Goal: Task Accomplishment & Management: Use online tool/utility

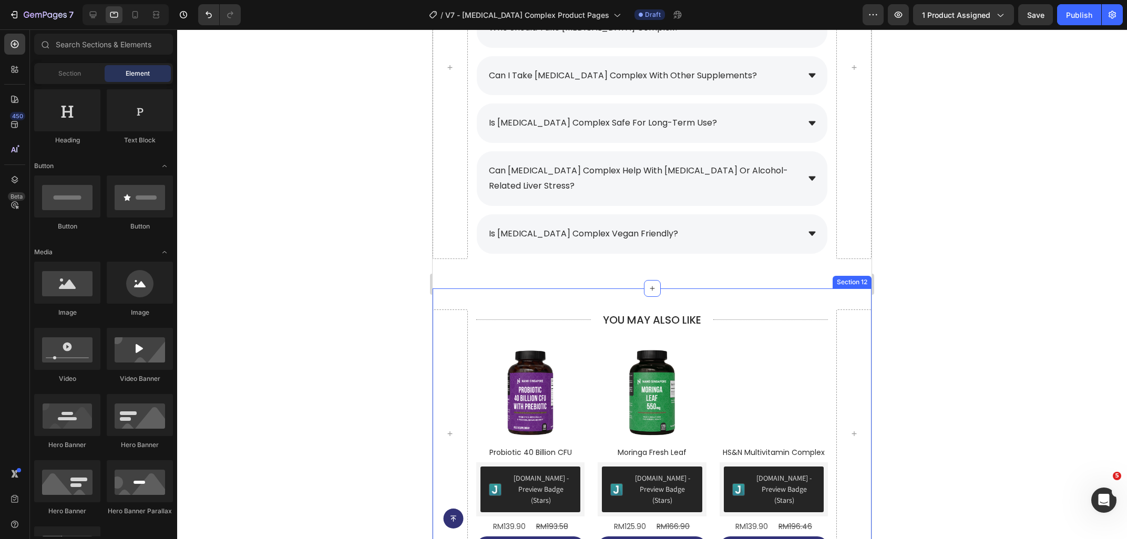
scroll to position [3921, 0]
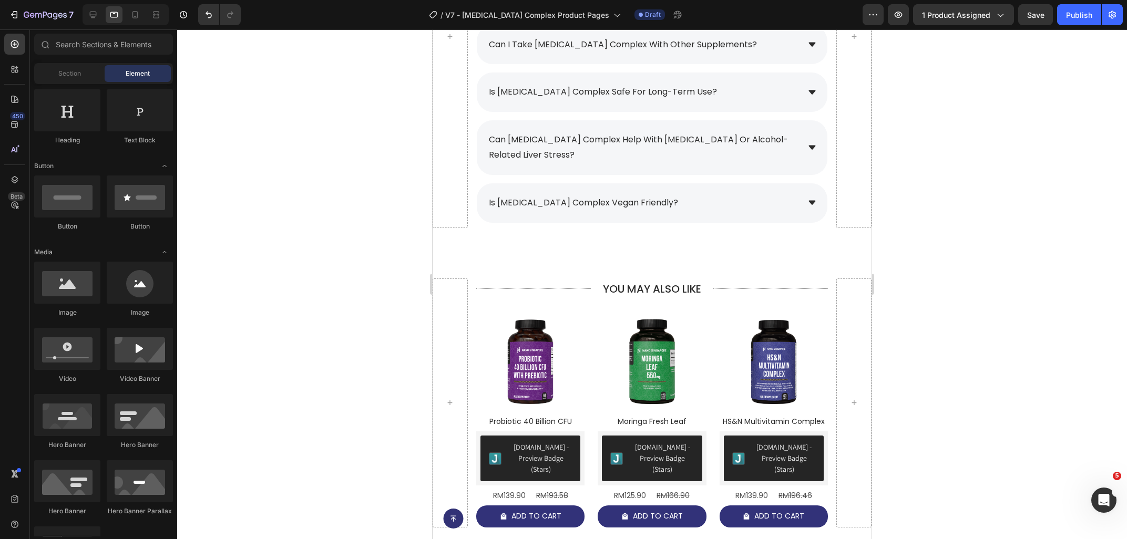
click at [97, 24] on div at bounding box center [126, 14] width 86 height 21
click at [96, 19] on icon at bounding box center [93, 14] width 11 height 11
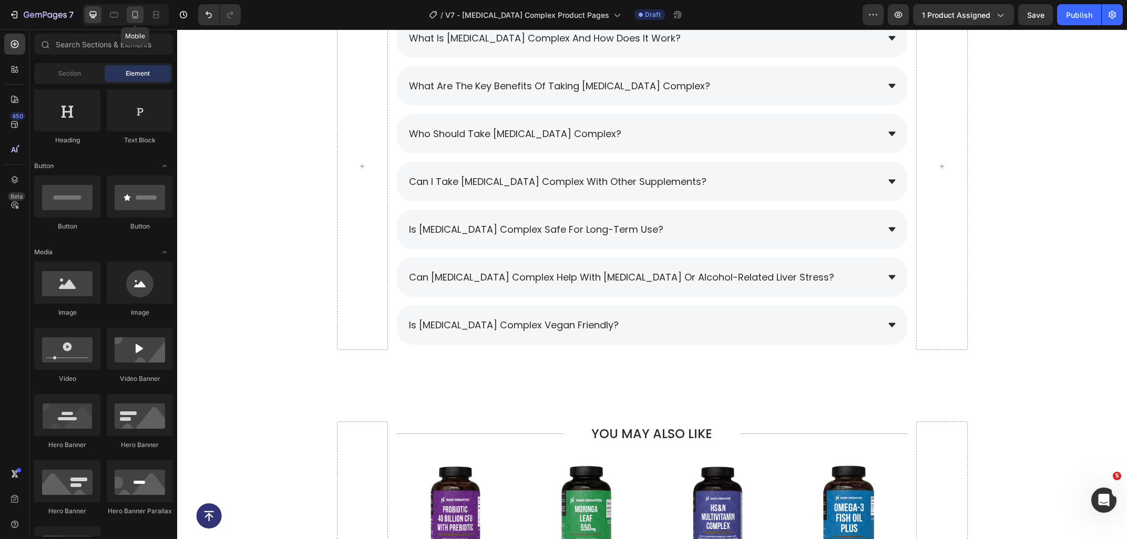
click at [134, 19] on icon at bounding box center [135, 14] width 11 height 11
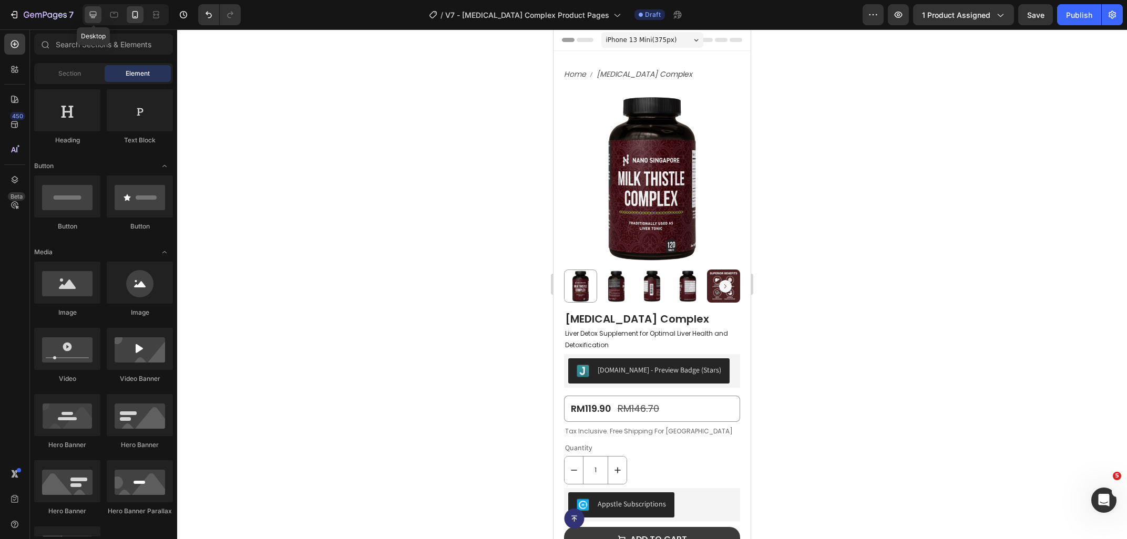
click at [87, 19] on div at bounding box center [93, 14] width 17 height 17
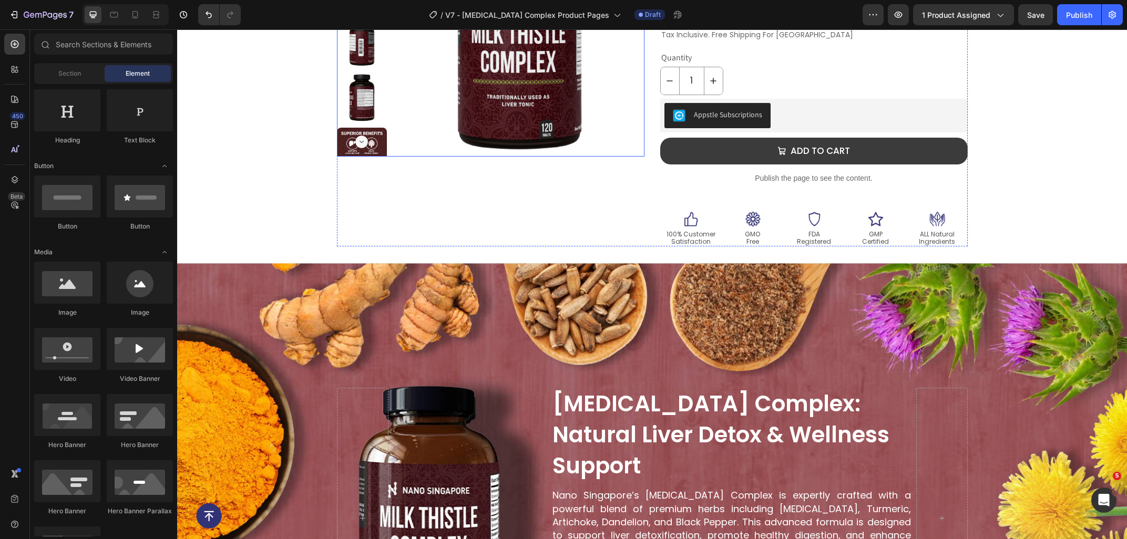
scroll to position [225, 0]
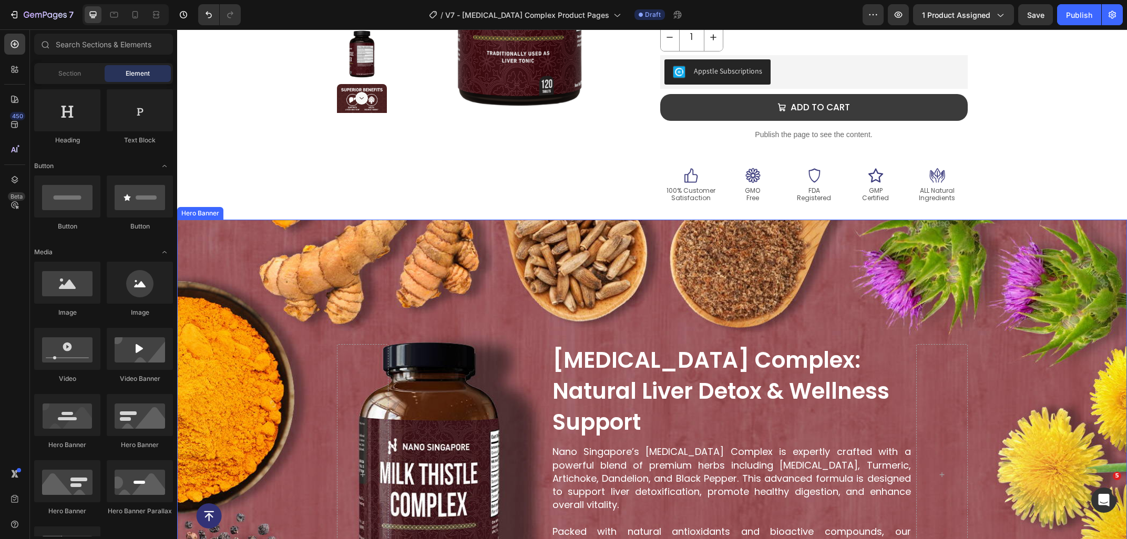
click at [308, 249] on div "Background Image" at bounding box center [652, 475] width 950 height 510
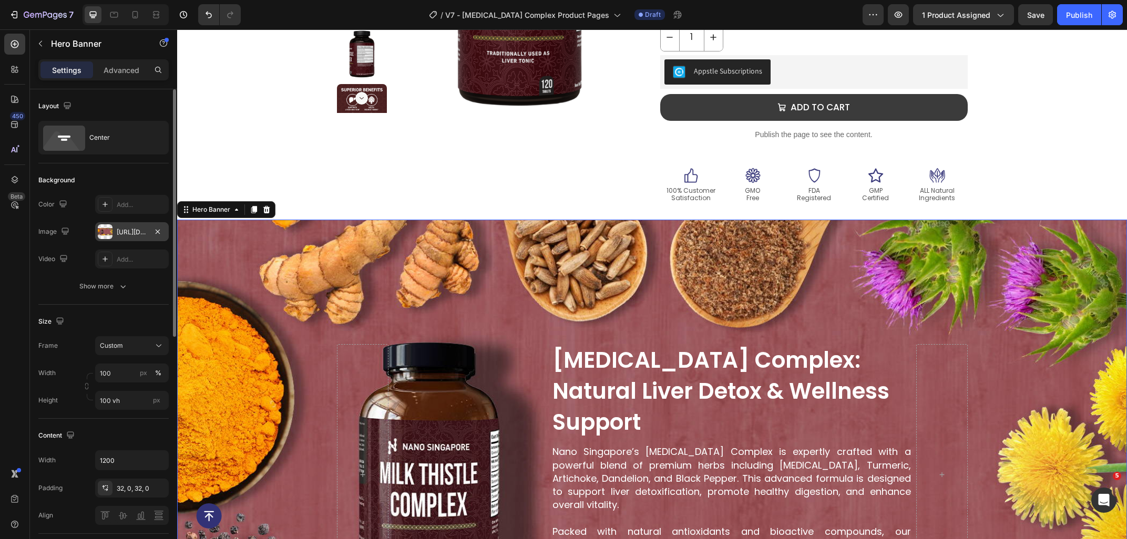
click at [125, 231] on div "[URL][DOMAIN_NAME]" at bounding box center [132, 232] width 30 height 9
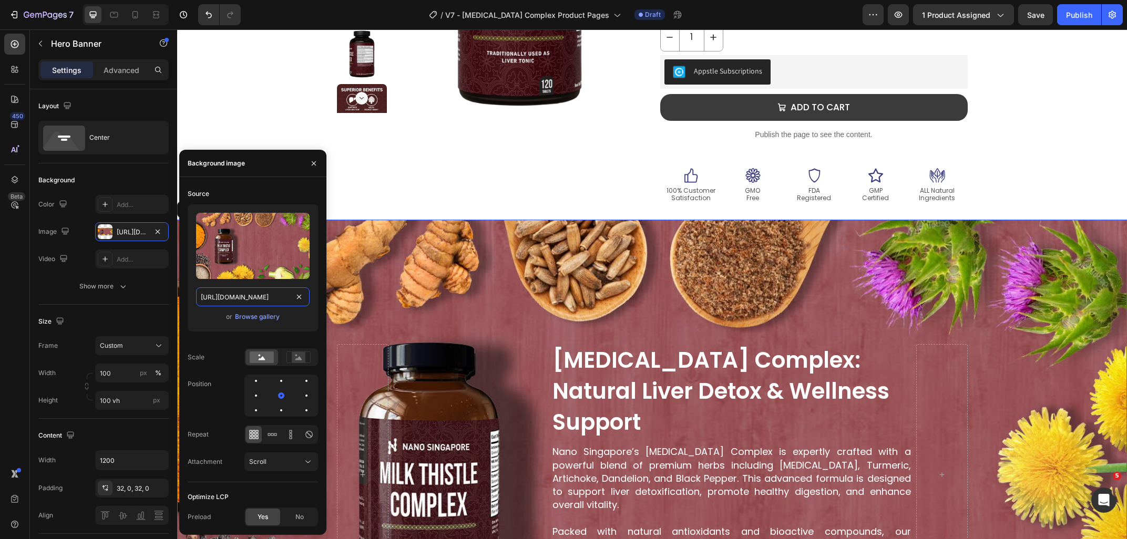
click at [262, 300] on input "[URL][DOMAIN_NAME]" at bounding box center [253, 296] width 114 height 19
click at [119, 23] on div at bounding box center [114, 14] width 17 height 17
type input "60 vh"
type input "100%"
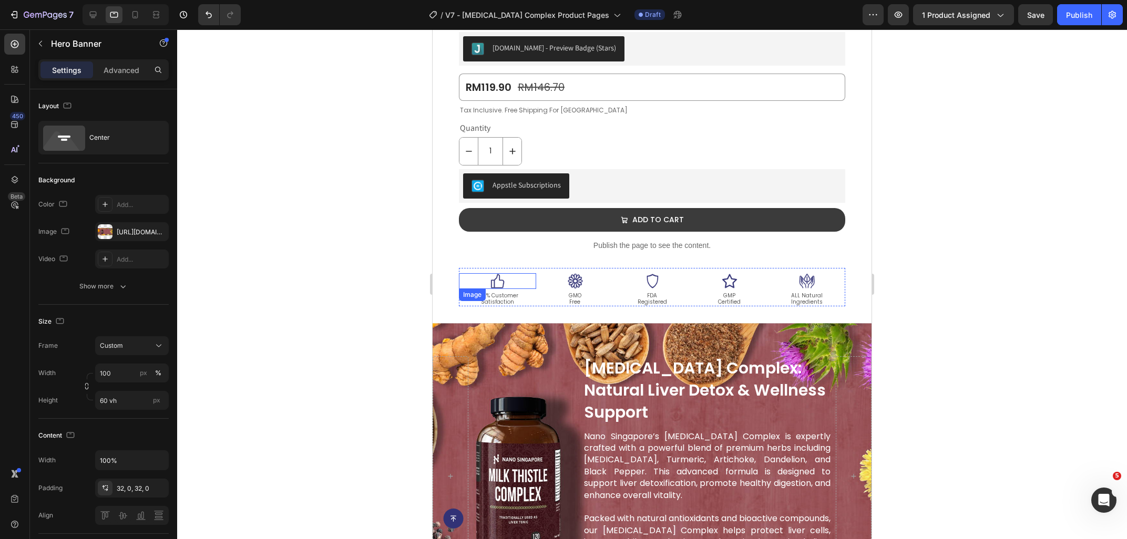
scroll to position [507, 0]
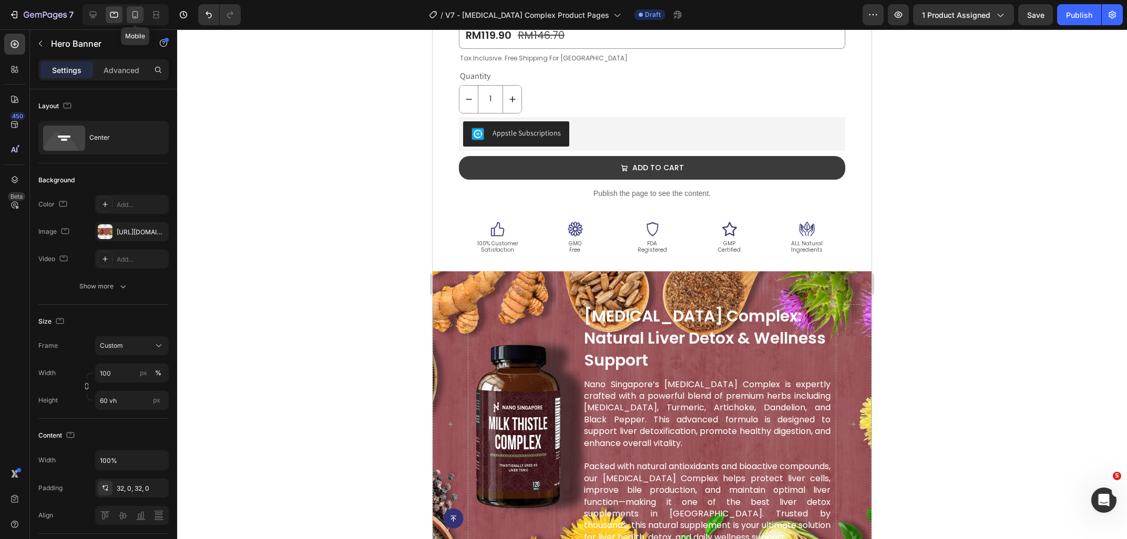
click at [140, 15] on icon at bounding box center [135, 14] width 11 height 11
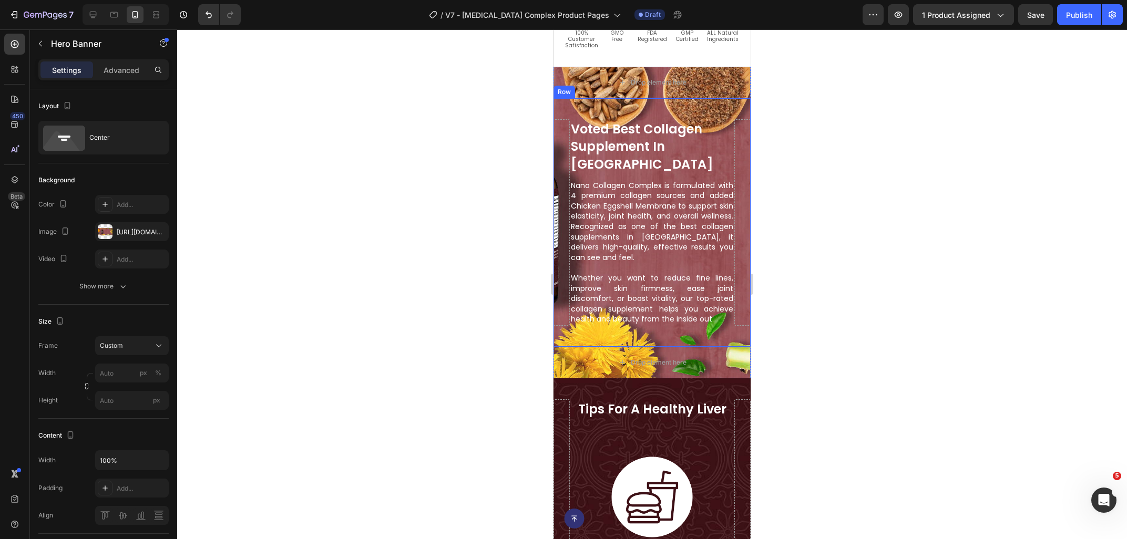
scroll to position [584, 0]
click at [579, 85] on div "Drop element here" at bounding box center [651, 82] width 197 height 32
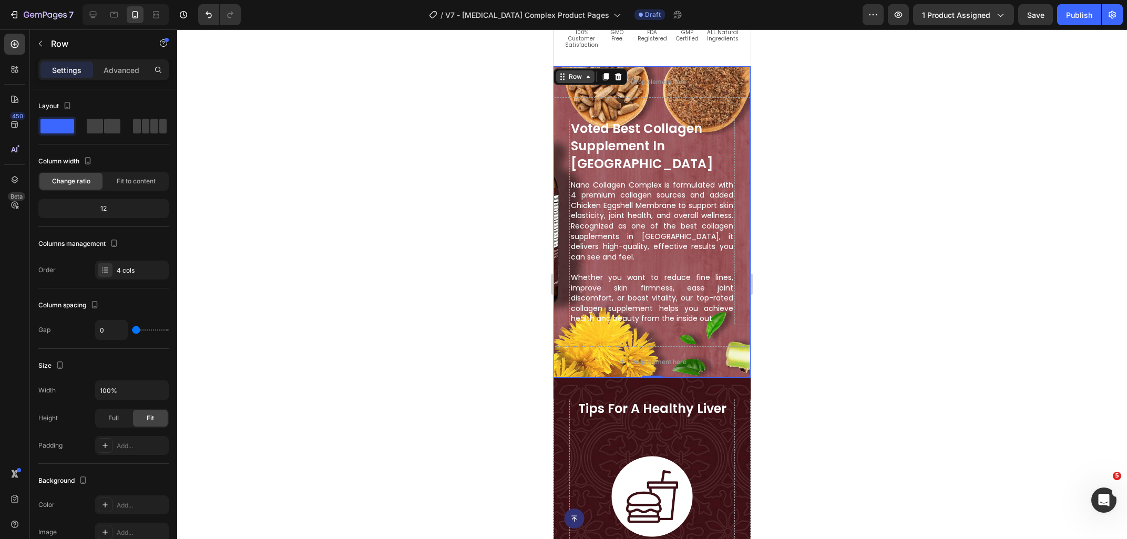
click at [572, 75] on div "Row" at bounding box center [574, 76] width 17 height 9
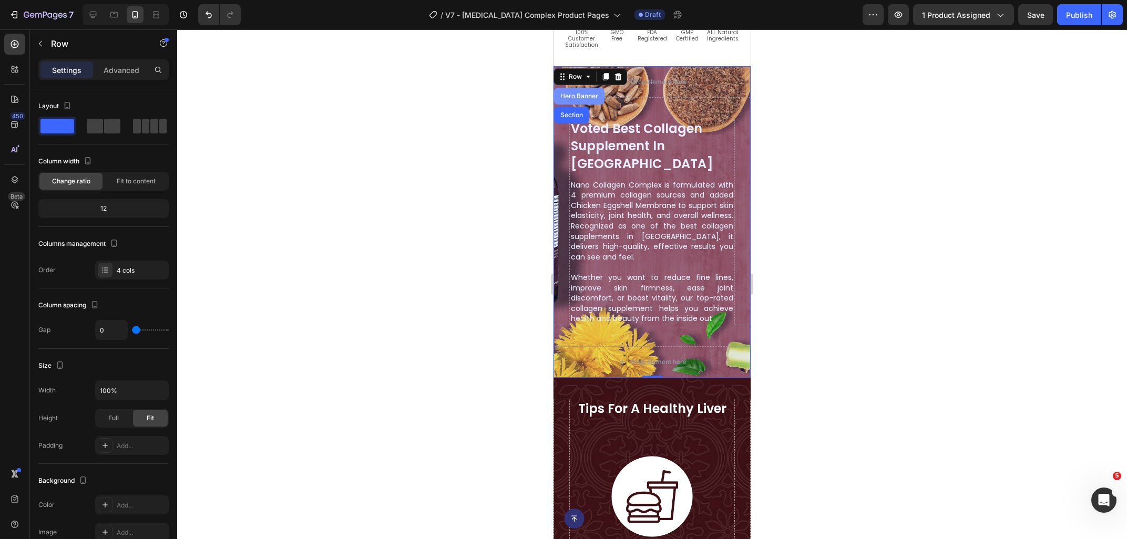
click at [574, 96] on div "Hero Banner" at bounding box center [579, 96] width 42 height 6
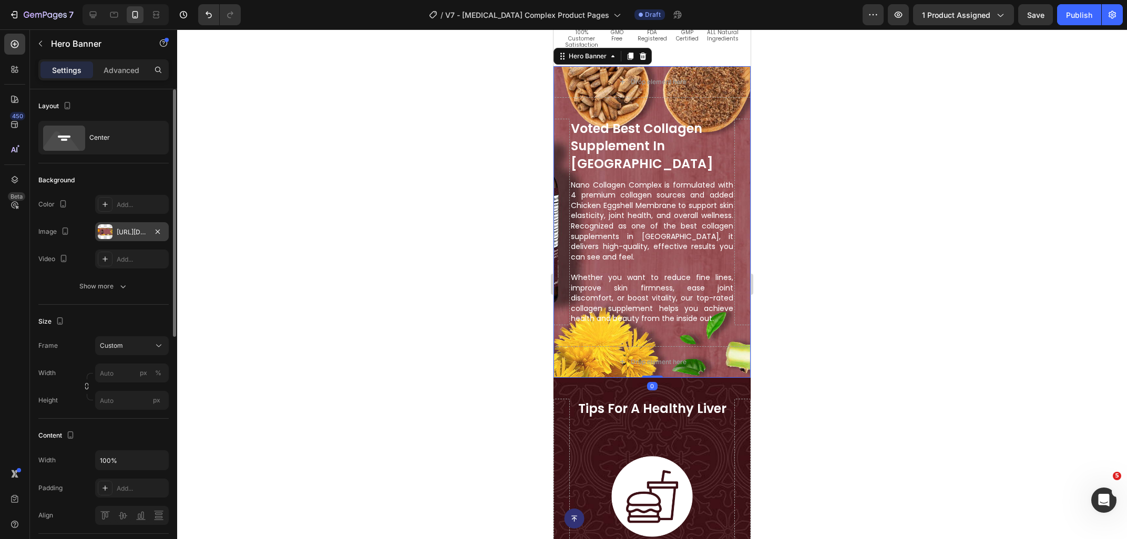
click at [129, 228] on div "[URL][DOMAIN_NAME]" at bounding box center [132, 232] width 30 height 9
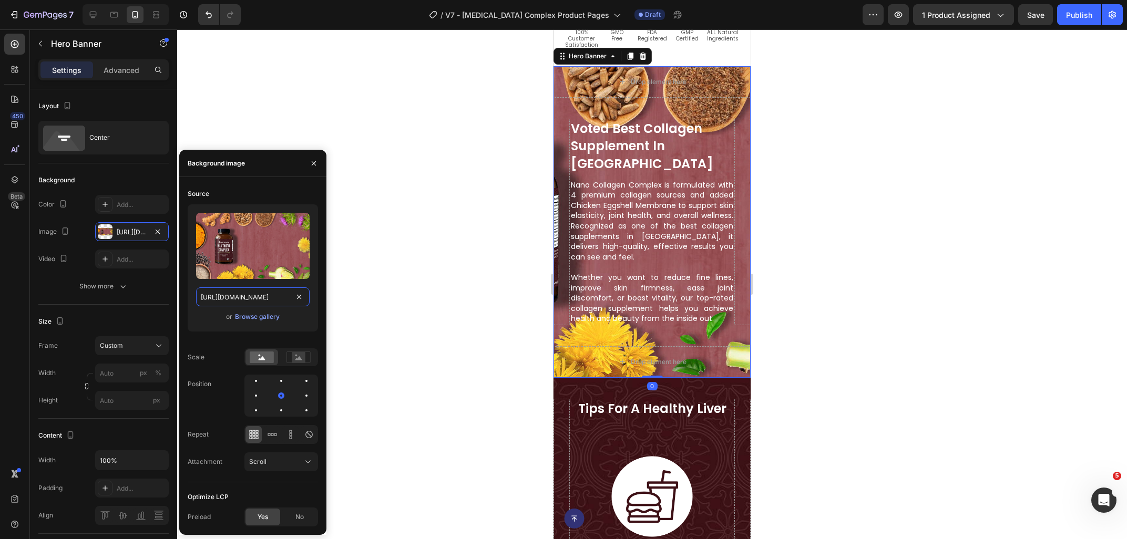
click at [231, 290] on input "[URL][DOMAIN_NAME]" at bounding box center [253, 296] width 114 height 19
click at [115, 11] on icon at bounding box center [114, 14] width 11 height 11
type input "100"
type input "60 vh"
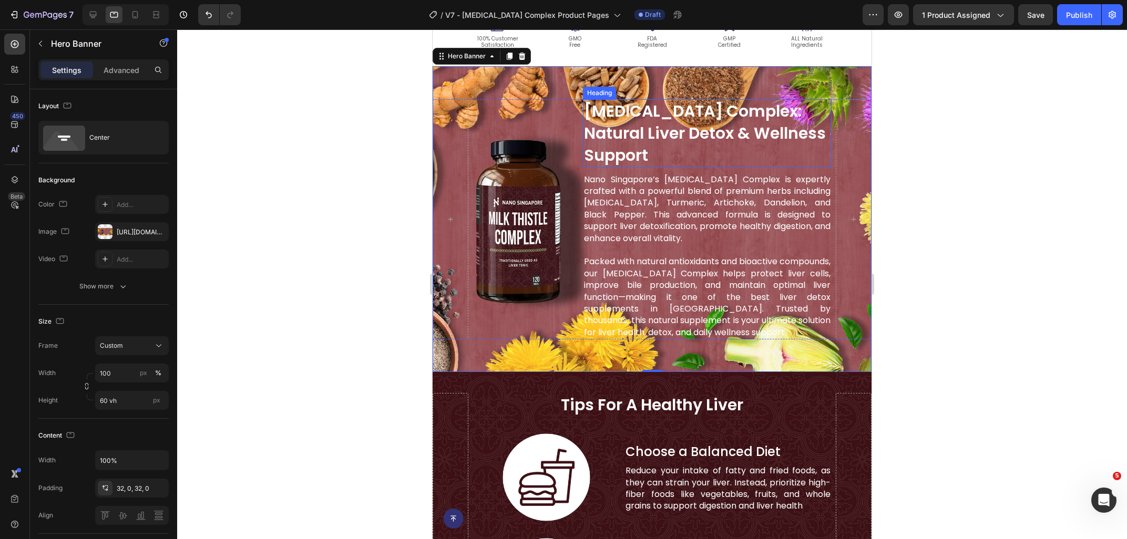
scroll to position [712, 0]
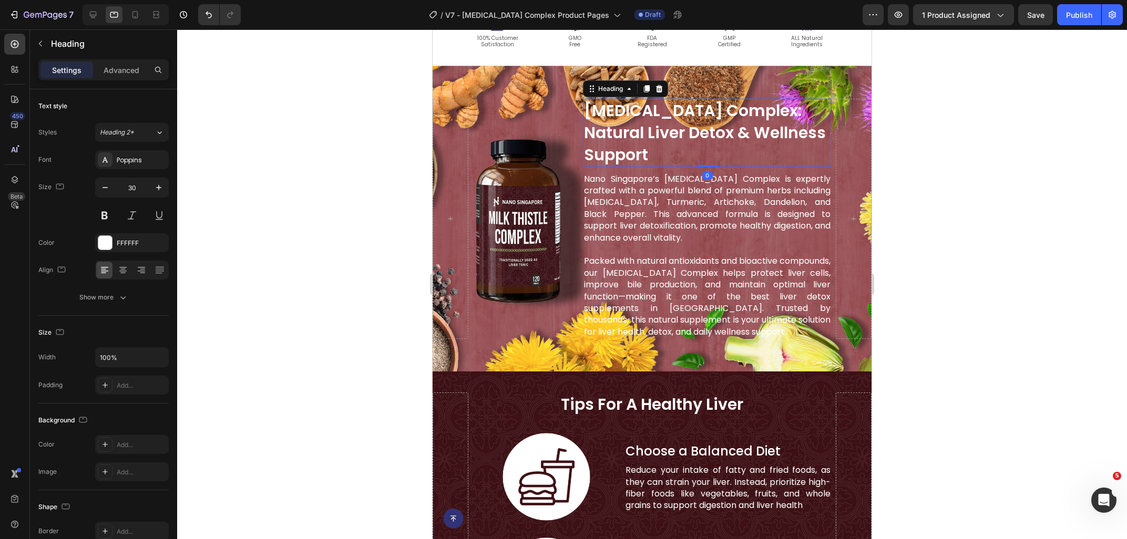
click at [638, 137] on div "[MEDICAL_DATA] complex: natural liver detox & wellness support Heading 0 Nano S…" at bounding box center [707, 219] width 249 height 241
click at [638, 137] on h2 "[MEDICAL_DATA] complex: natural liver detox & wellness support" at bounding box center [707, 133] width 249 height 68
click at [638, 137] on p "[MEDICAL_DATA] complex: natural liver detox & wellness support" at bounding box center [707, 133] width 246 height 66
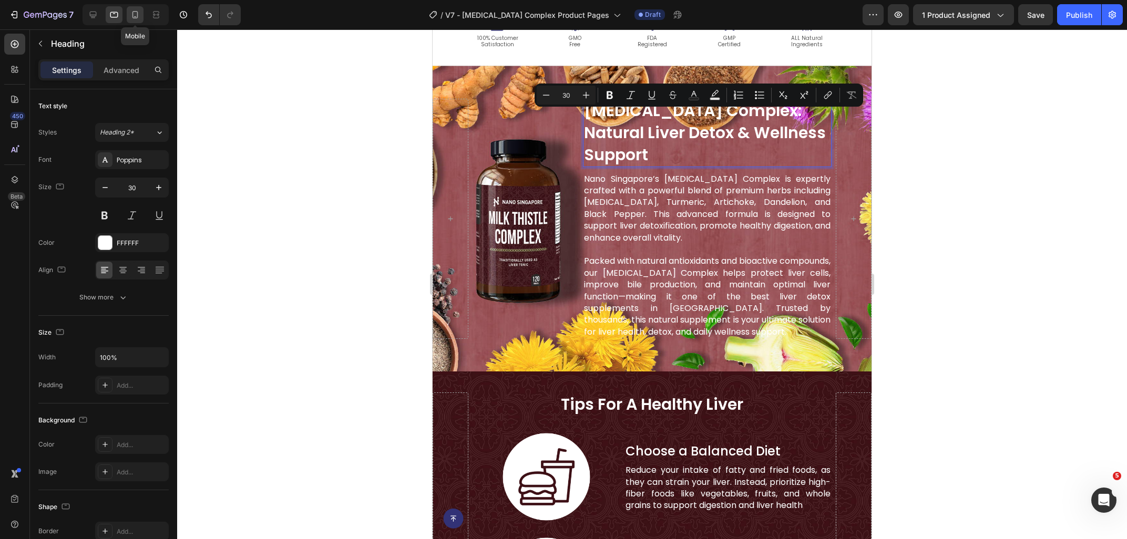
click at [128, 12] on div at bounding box center [135, 14] width 17 height 17
type input "24"
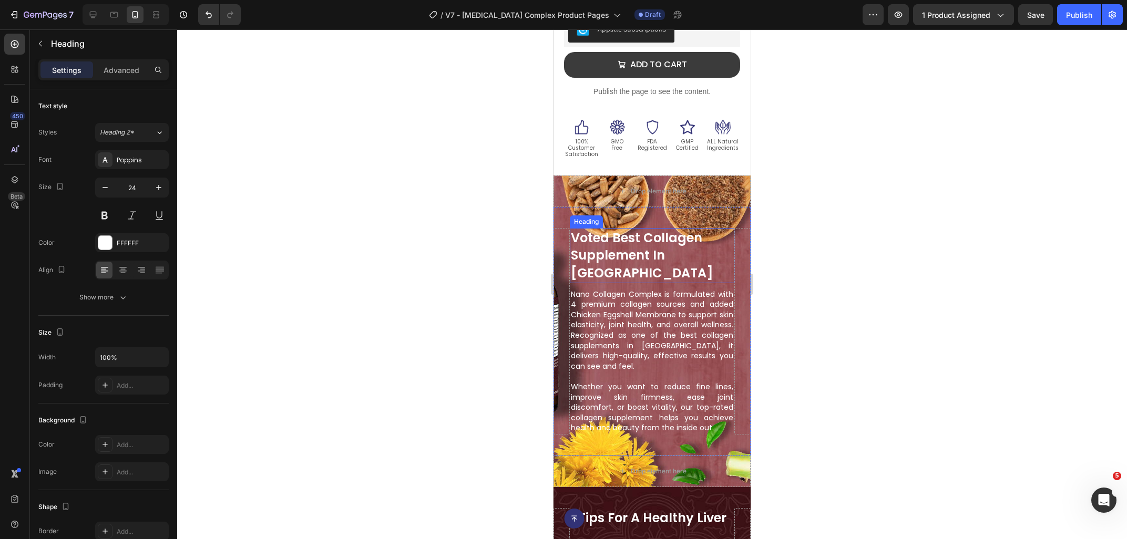
scroll to position [475, 0]
click at [702, 256] on h2 "voted best collagen supplement in [GEOGRAPHIC_DATA]" at bounding box center [652, 256] width 164 height 55
click at [722, 257] on h2 "voted best collagen supplement in [GEOGRAPHIC_DATA]" at bounding box center [652, 256] width 164 height 55
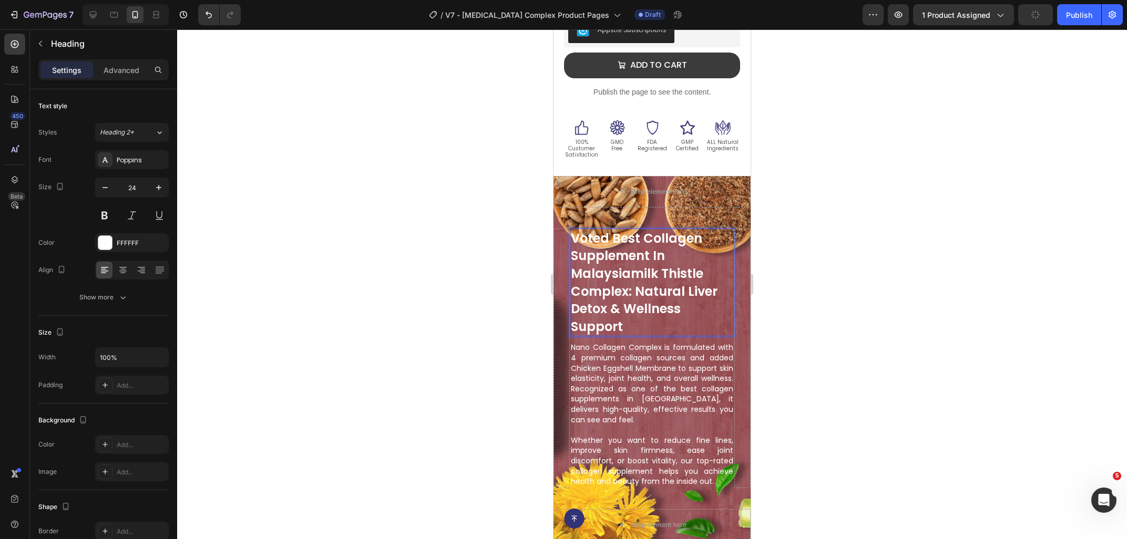
click at [637, 280] on p "voted best collagen supplement in malaysiamilk thistle complex: natural liver d…" at bounding box center [652, 283] width 162 height 106
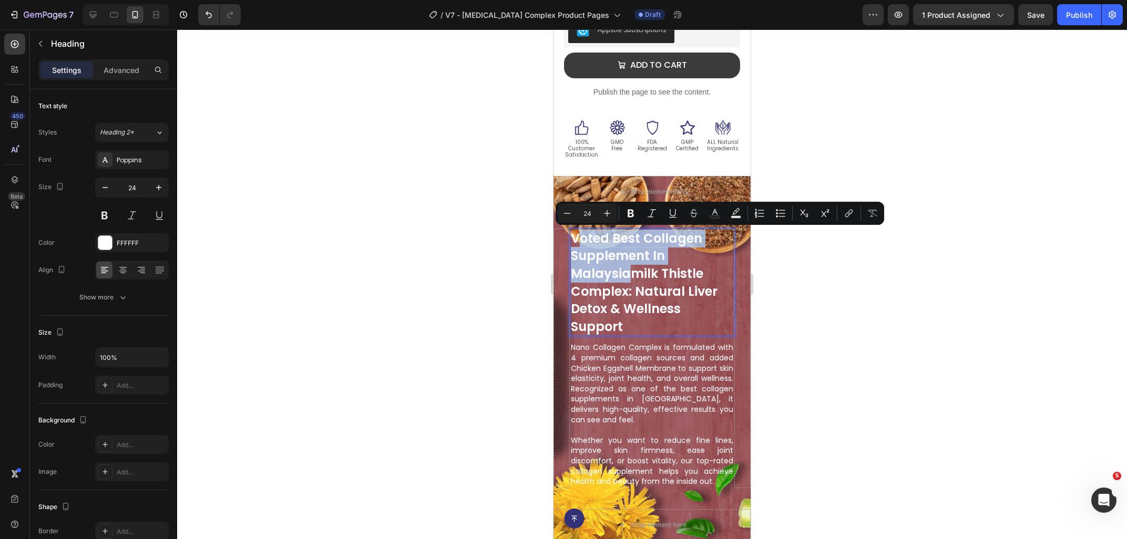
drag, startPoint x: 634, startPoint y: 275, endPoint x: 579, endPoint y: 242, distance: 63.6
click at [579, 242] on p "voted best collagen supplement in malaysiamilk thistle complex: natural liver d…" at bounding box center [652, 283] width 162 height 106
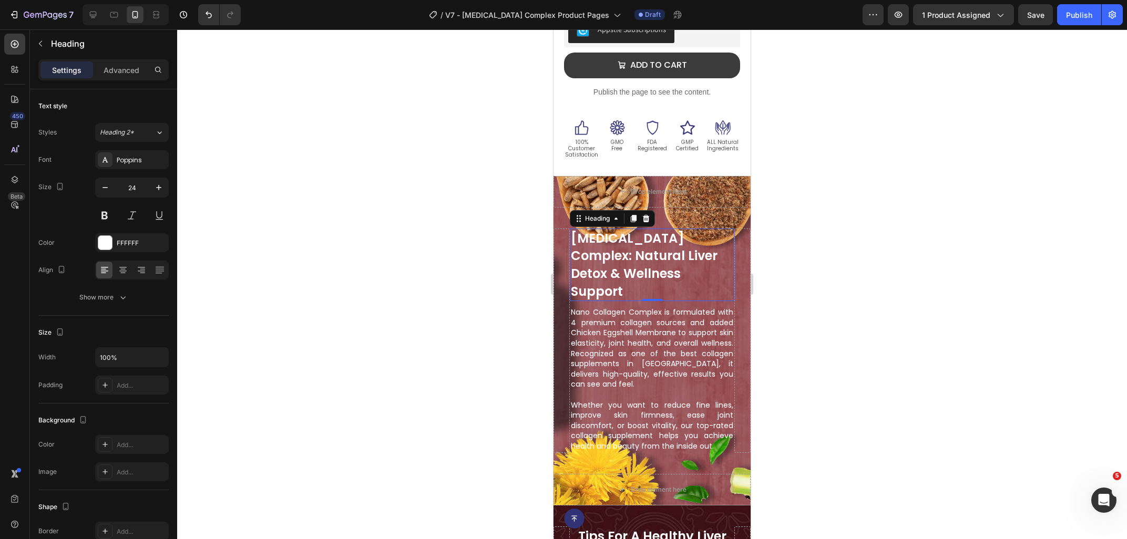
click at [847, 273] on div at bounding box center [652, 284] width 950 height 510
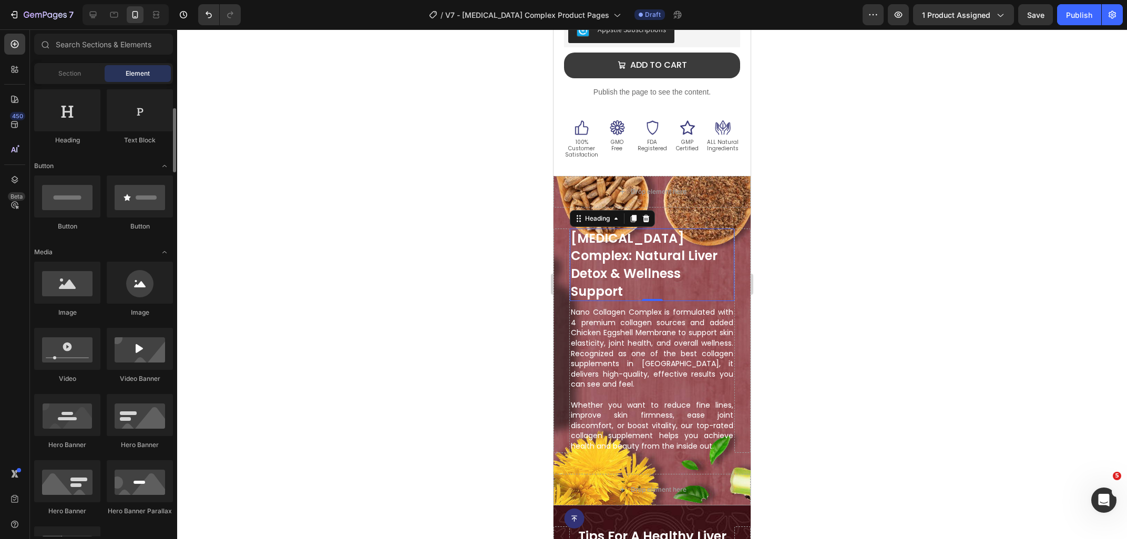
scroll to position [170, 0]
click at [115, 18] on icon at bounding box center [114, 14] width 11 height 11
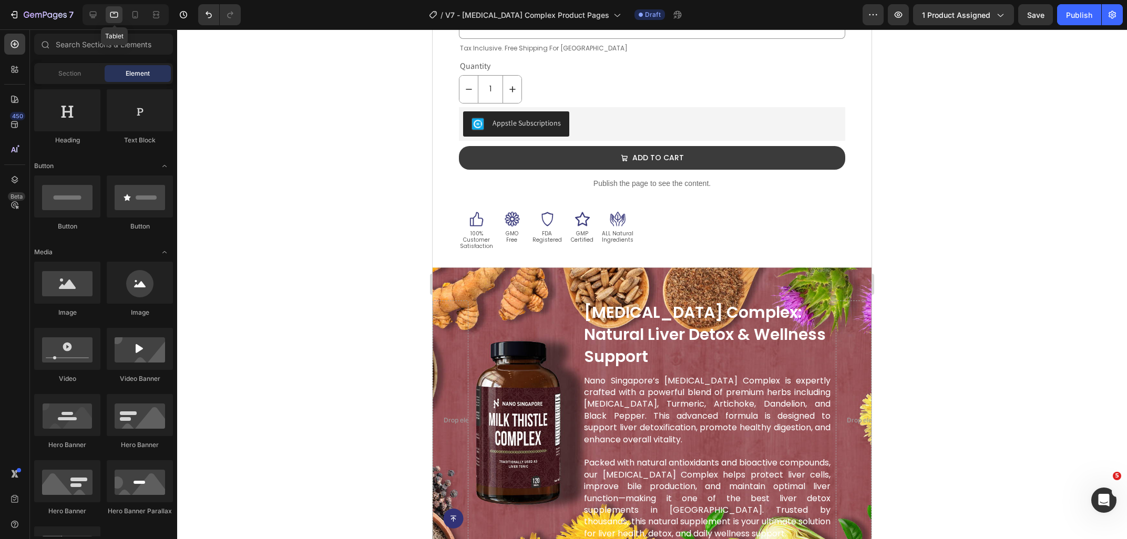
scroll to position [543, 0]
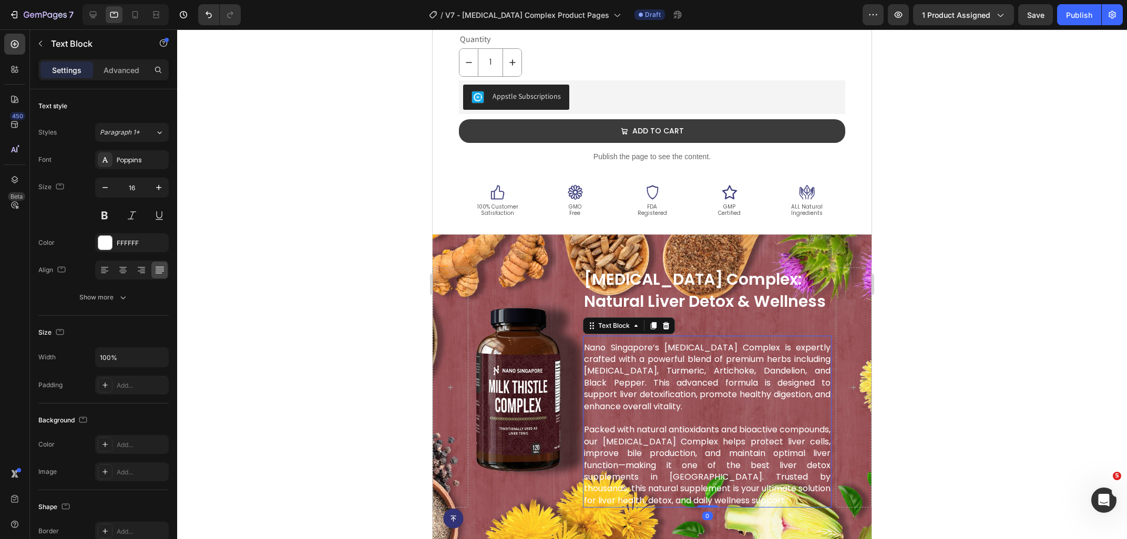
click at [684, 398] on div "[MEDICAL_DATA] complex: natural liver detox & wellness support Heading Nano Sin…" at bounding box center [707, 387] width 249 height 241
click at [684, 398] on p "Nano Singapore’s [MEDICAL_DATA] Complex is expertly crafted with a powerful ble…" at bounding box center [707, 377] width 246 height 70
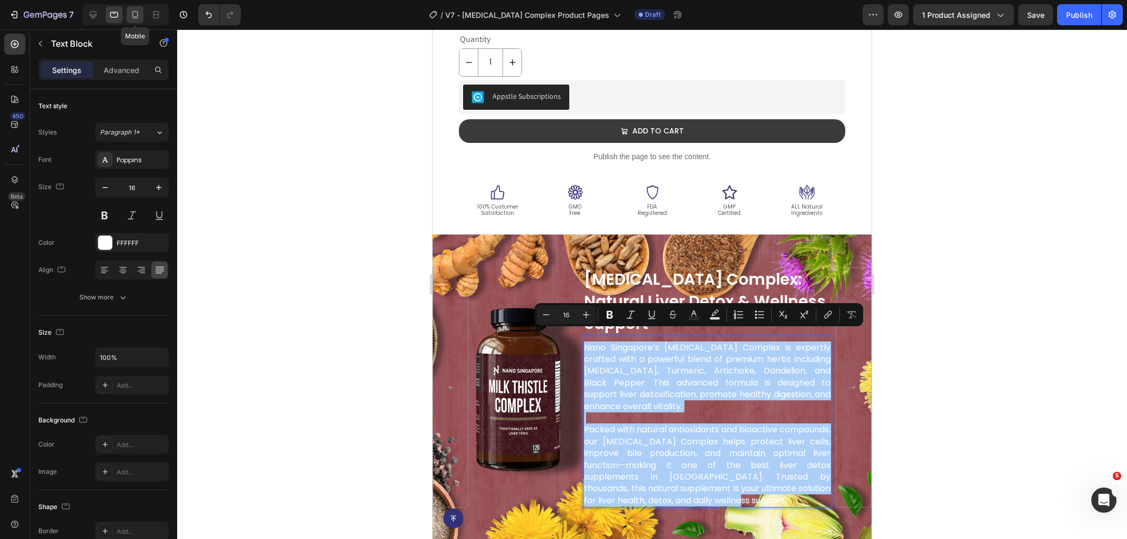
drag, startPoint x: 137, startPoint y: 19, endPoint x: 123, endPoint y: 253, distance: 234.3
click at [137, 19] on icon at bounding box center [135, 14] width 11 height 11
type input "15"
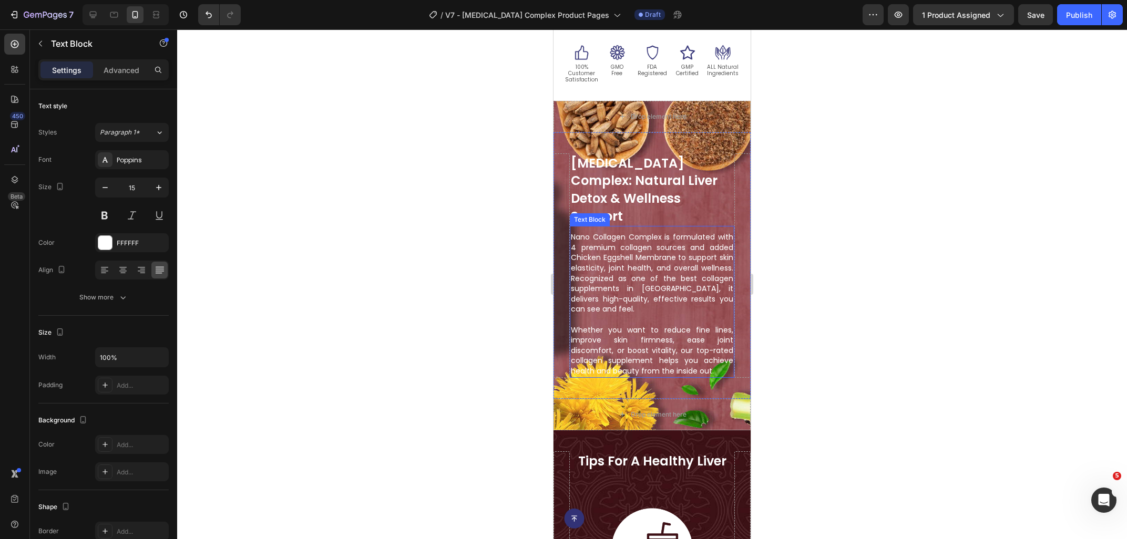
scroll to position [553, 0]
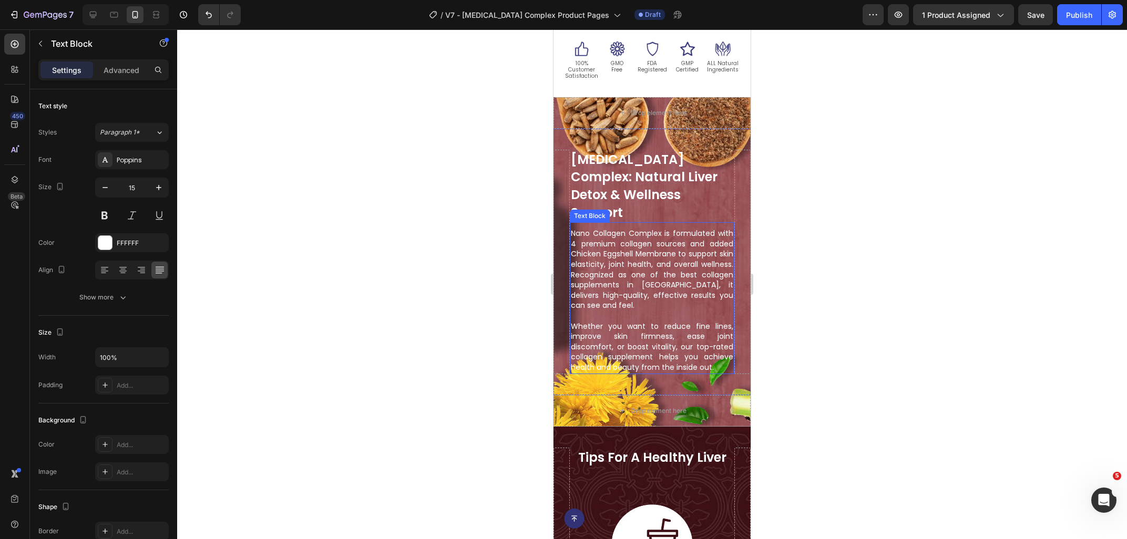
drag, startPoint x: 650, startPoint y: 328, endPoint x: 695, endPoint y: 340, distance: 46.6
click at [652, 328] on p "Whether you want to reduce fine lines, improve skin firmness, ease joint discom…" at bounding box center [652, 347] width 162 height 51
click at [715, 348] on p "Whether you want to reduce fine lines, improve skin firmness, ease joint discom…" at bounding box center [652, 347] width 162 height 51
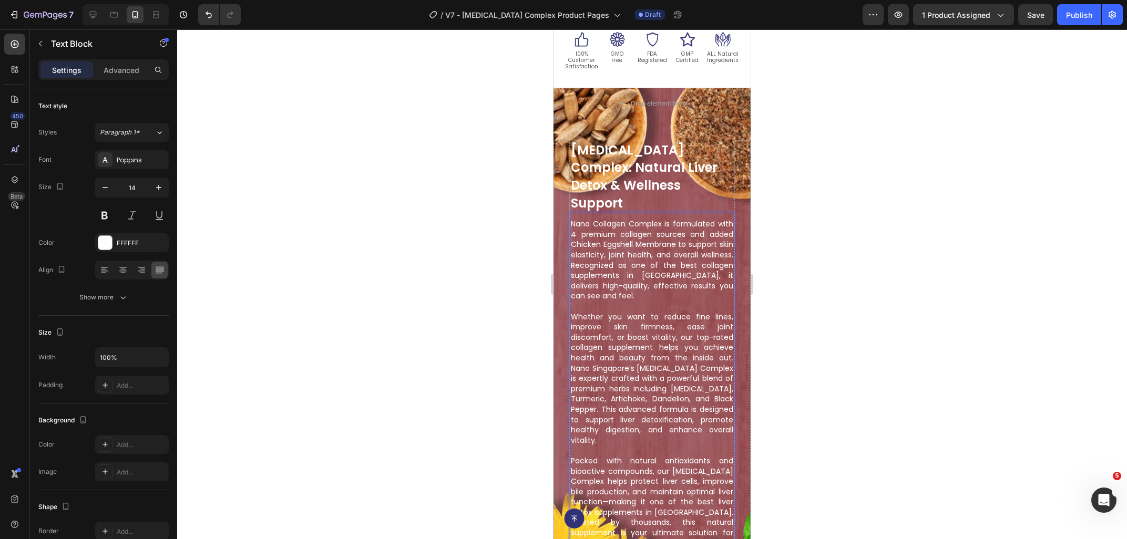
scroll to position [565, 0]
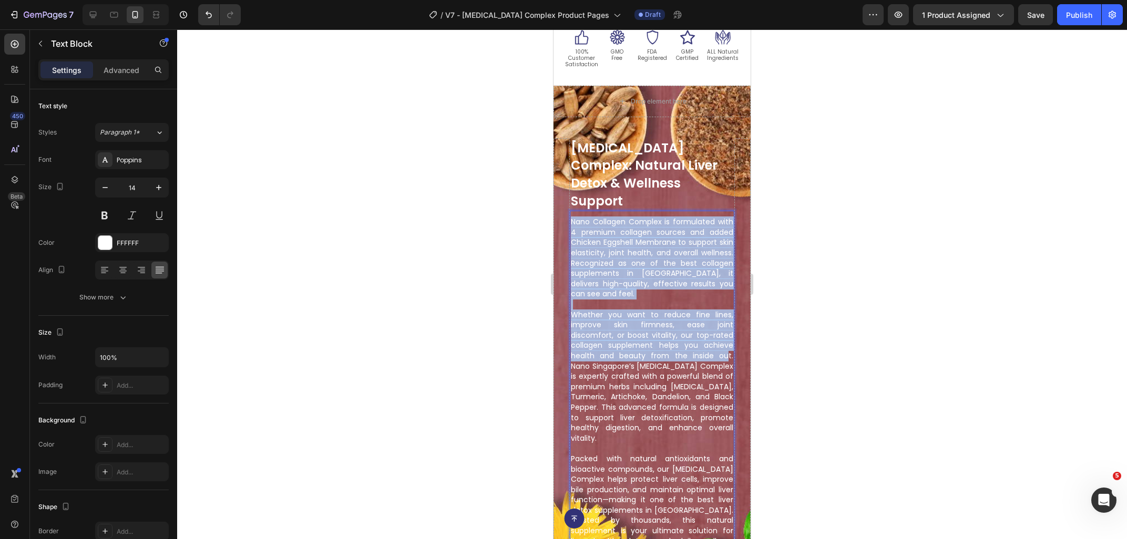
drag, startPoint x: 726, startPoint y: 336, endPoint x: 571, endPoint y: 207, distance: 201.8
click at [571, 216] on div "Nano Collagen Complex is formulated with 4 premium collagen sources and added C…" at bounding box center [652, 387] width 164 height 342
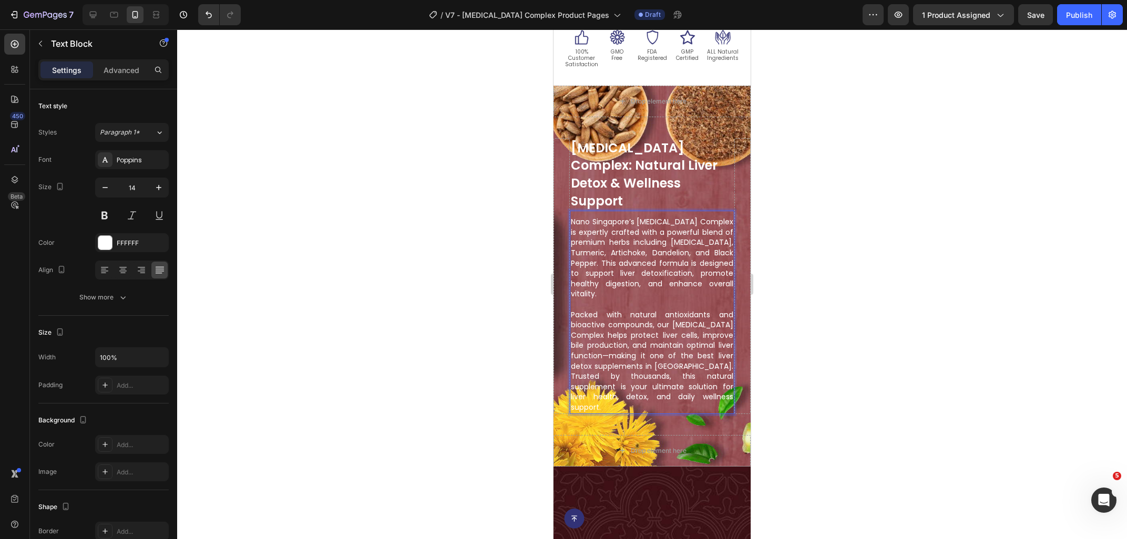
click at [868, 296] on div at bounding box center [652, 284] width 950 height 510
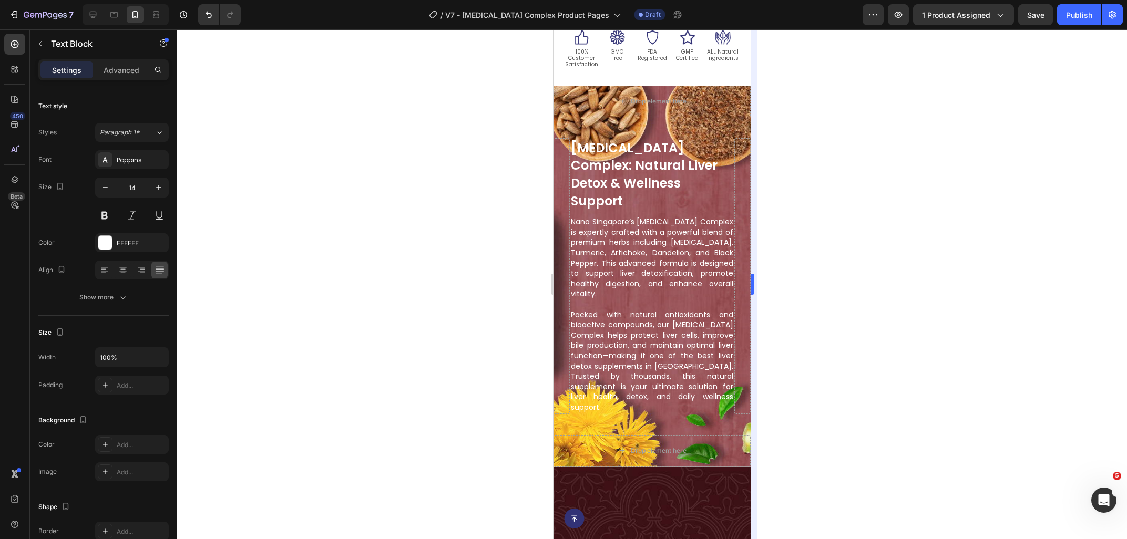
scroll to position [170, 0]
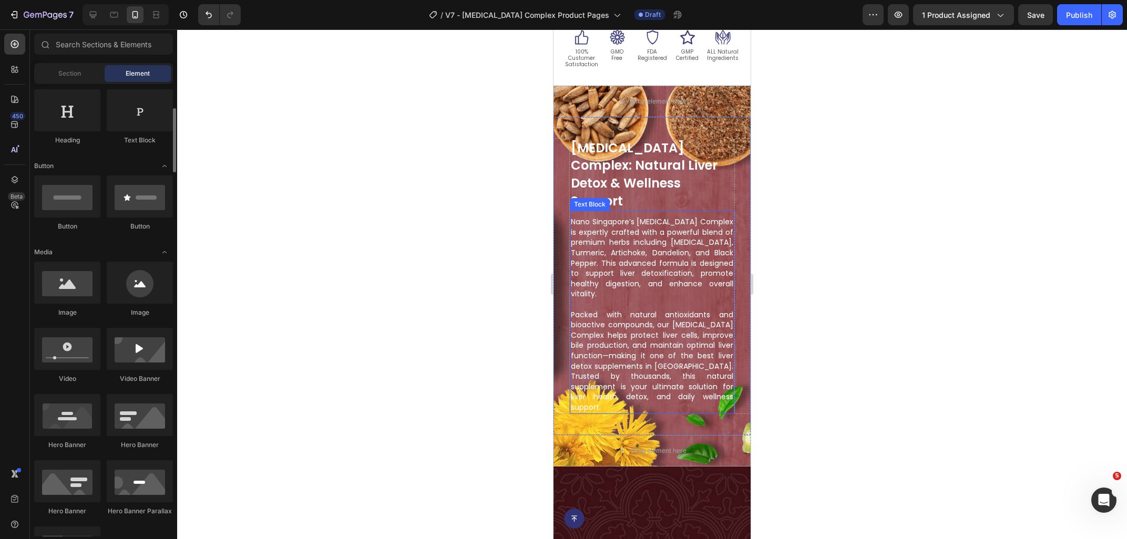
click at [655, 331] on p "Packed with natural antioxidants and bioactive compounds, our [MEDICAL_DATA] Co…" at bounding box center [652, 361] width 162 height 103
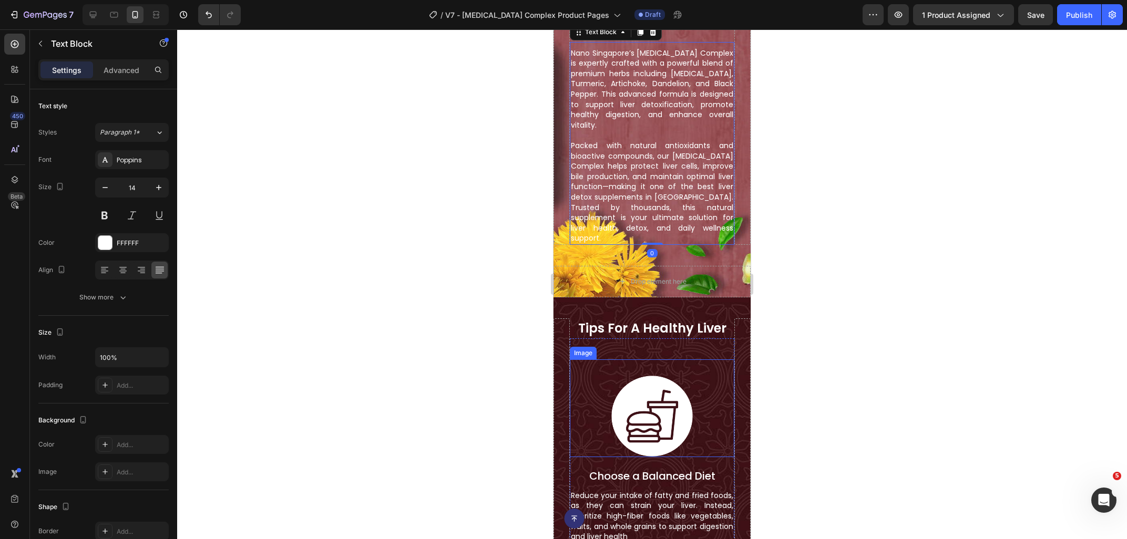
scroll to position [847, 0]
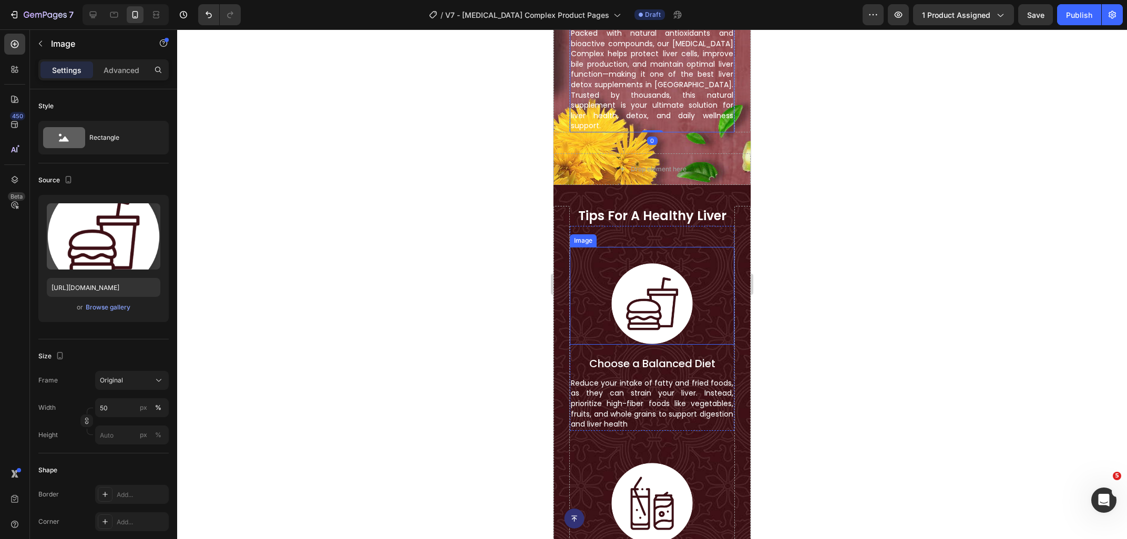
click at [666, 276] on img at bounding box center [652, 304] width 82 height 82
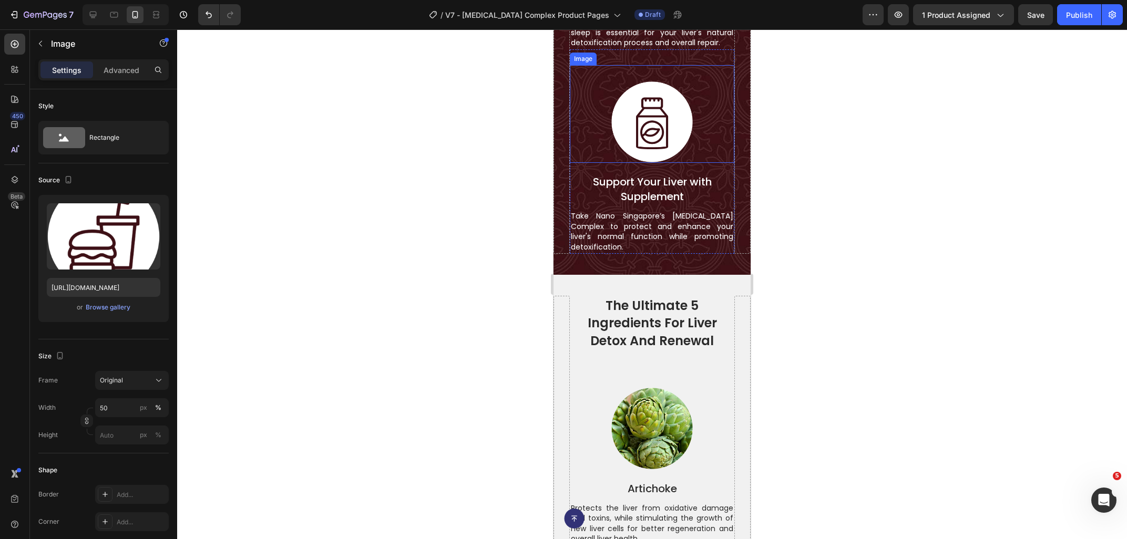
scroll to position [1748, 0]
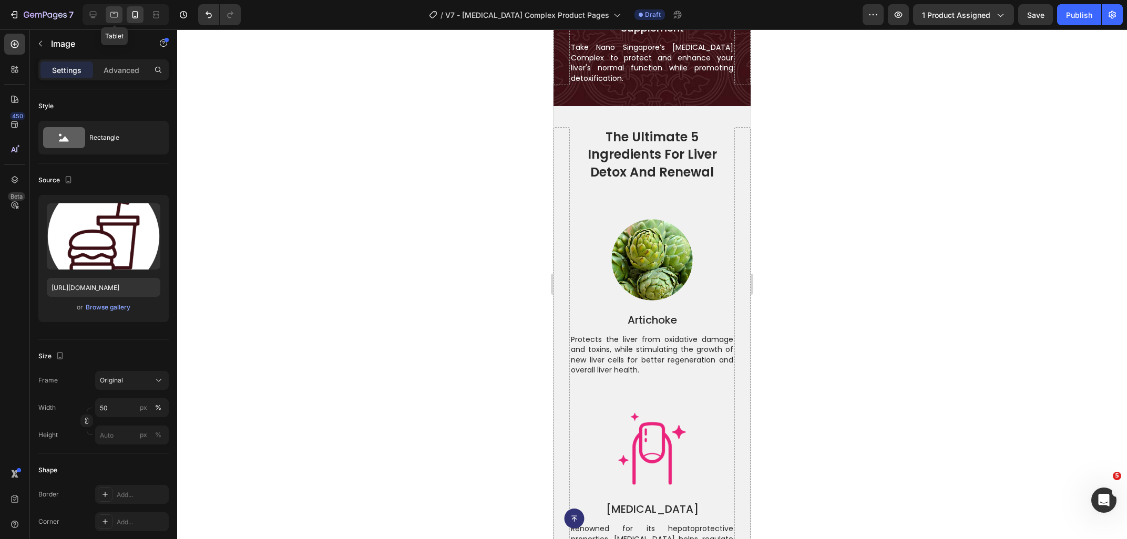
click at [119, 14] on icon at bounding box center [114, 14] width 11 height 11
type input "60"
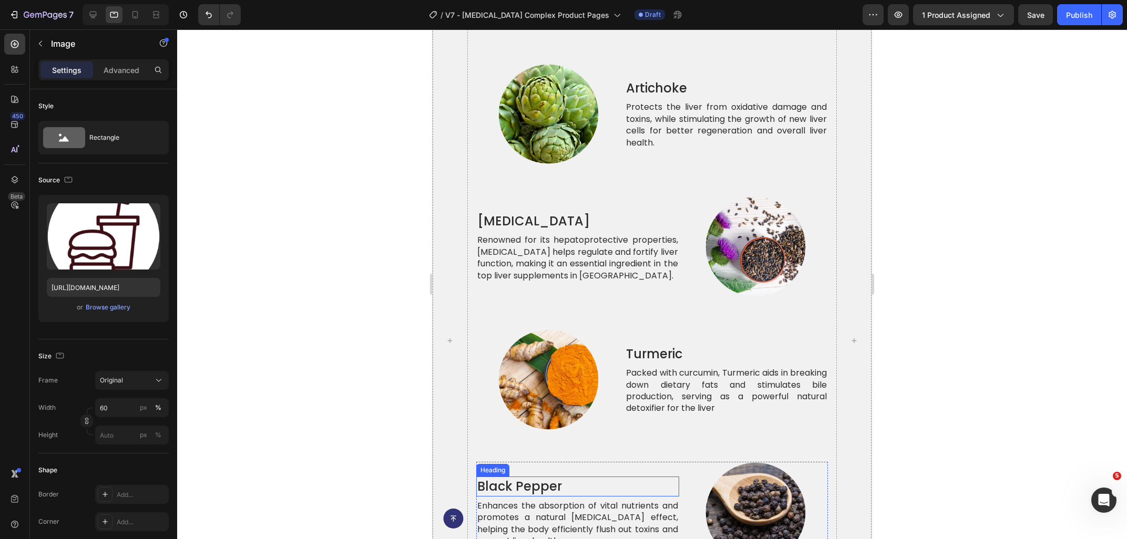
scroll to position [1354, 0]
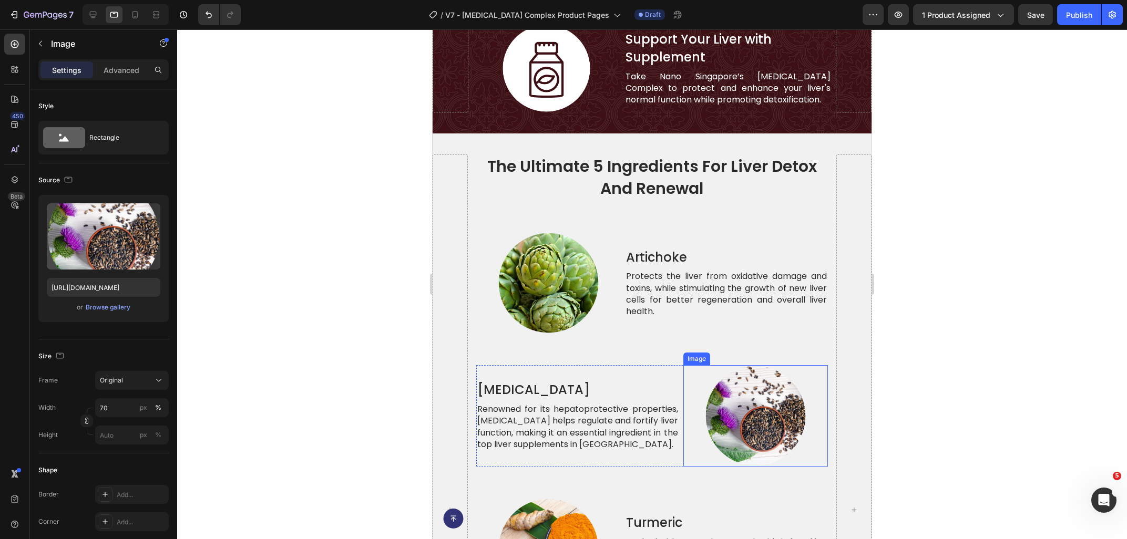
click at [776, 417] on img at bounding box center [755, 415] width 101 height 101
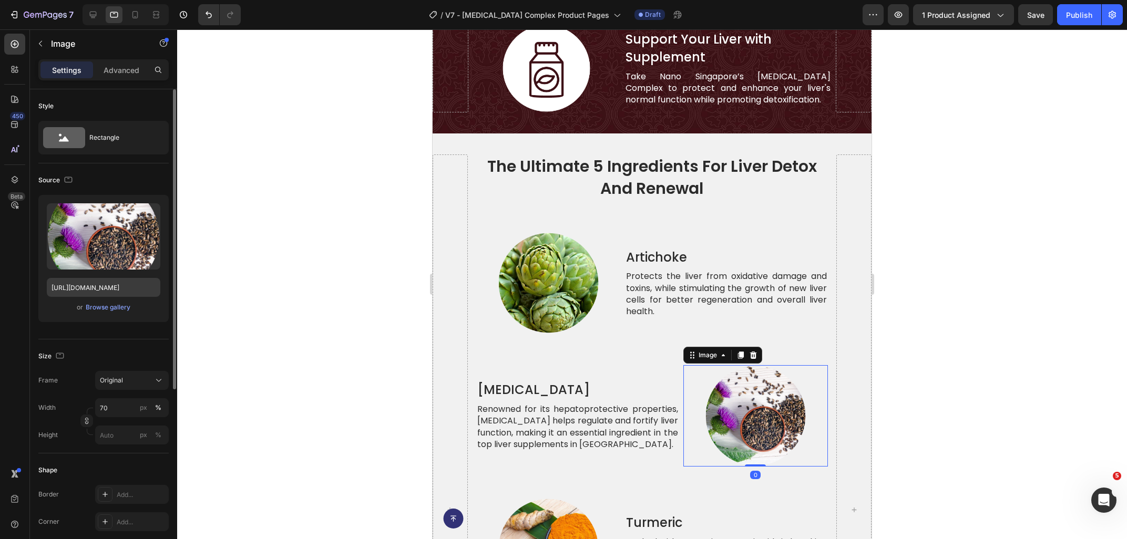
drag, startPoint x: 100, startPoint y: 278, endPoint x: 98, endPoint y: 287, distance: 9.3
click at [100, 279] on div "Upload Image [URL][DOMAIN_NAME] or Browse gallery" at bounding box center [103, 258] width 130 height 127
click at [98, 287] on input "[URL][DOMAIN_NAME]" at bounding box center [104, 287] width 114 height 19
click at [132, 17] on icon at bounding box center [135, 14] width 11 height 11
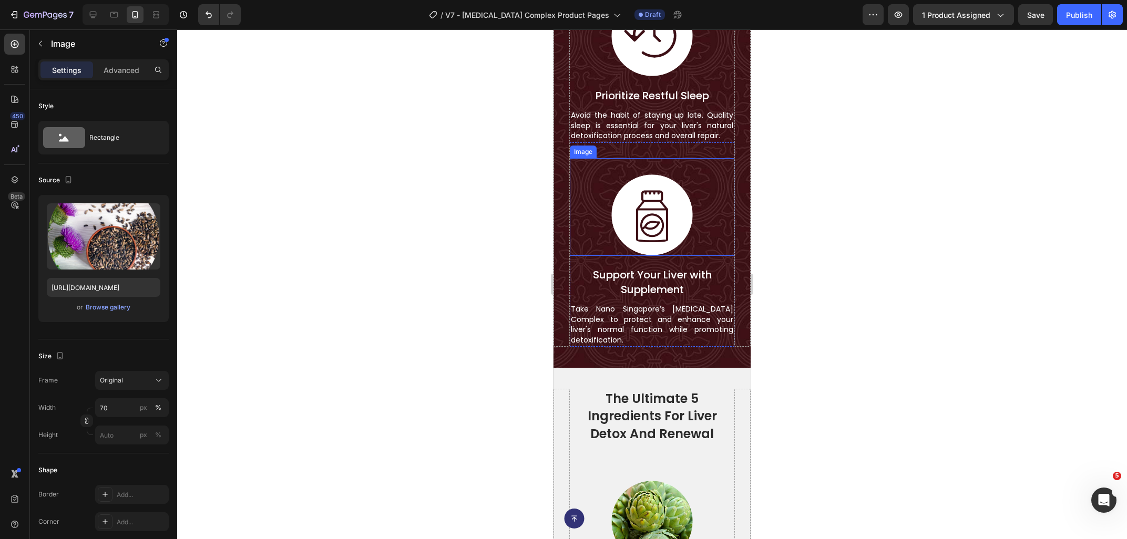
scroll to position [1768, 0]
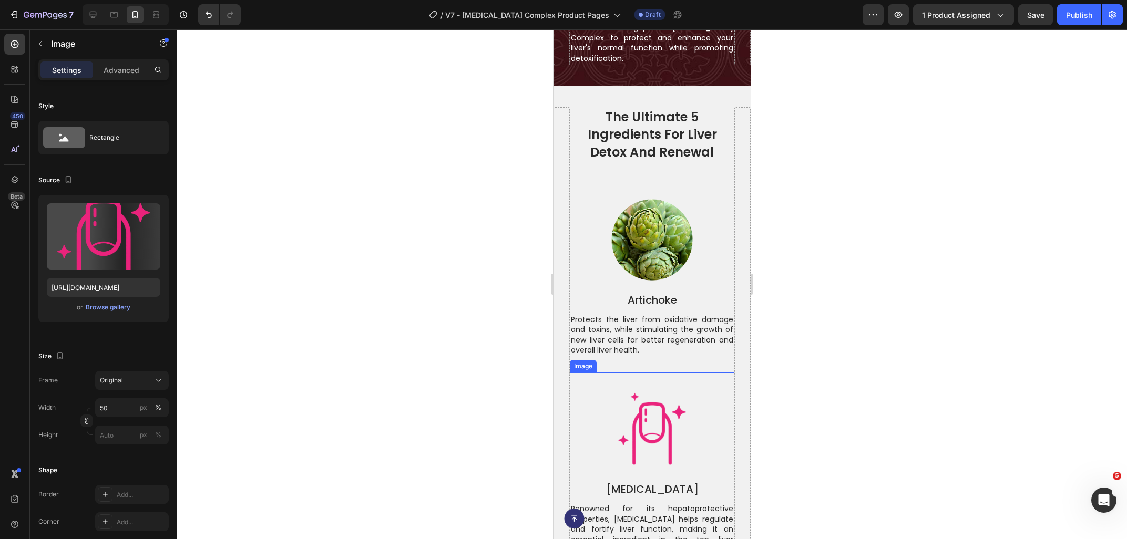
click at [648, 436] on img at bounding box center [652, 429] width 82 height 82
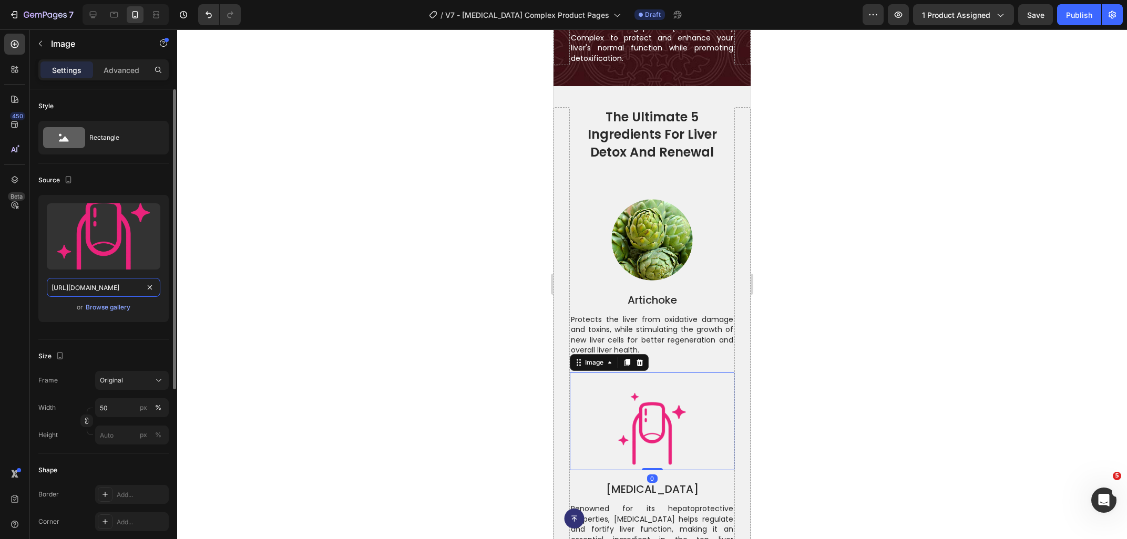
click at [85, 293] on input "[URL][DOMAIN_NAME]" at bounding box center [104, 287] width 114 height 19
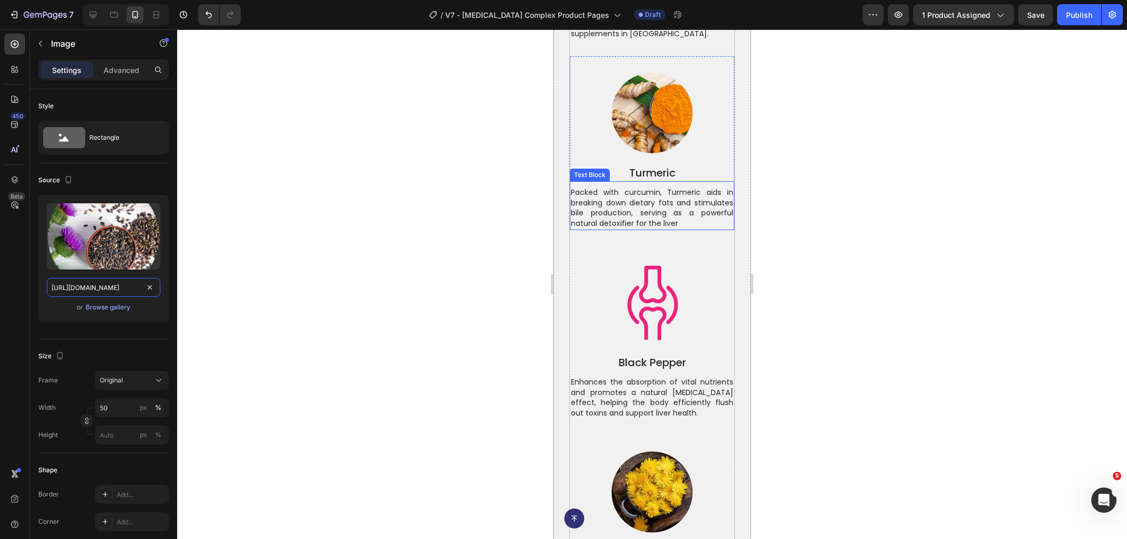
scroll to position [2275, 0]
click at [112, 12] on icon at bounding box center [114, 15] width 8 height 6
type input "[URL][DOMAIN_NAME]"
type input "70"
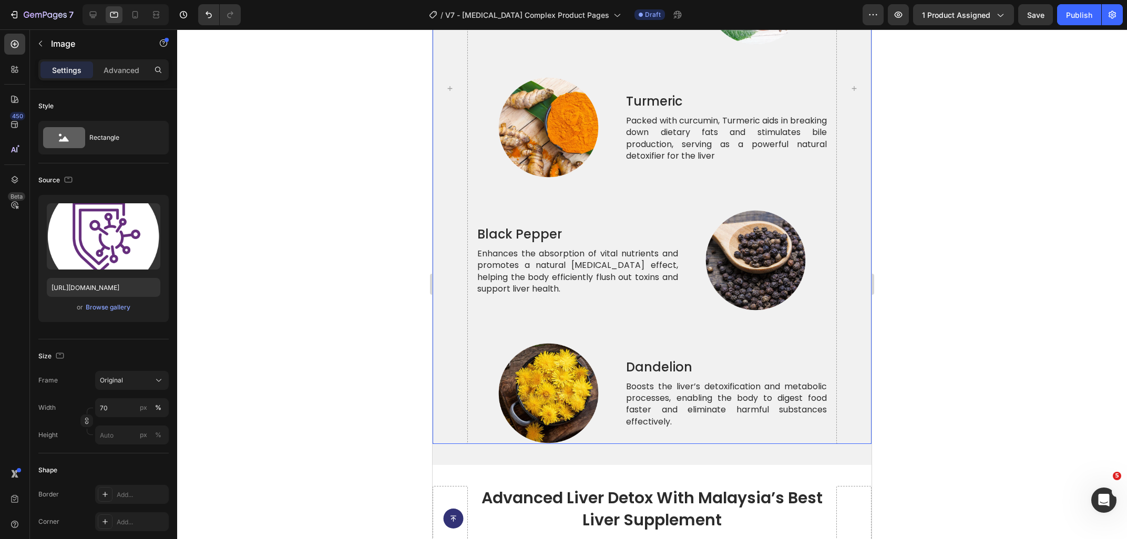
scroll to position [2214, 0]
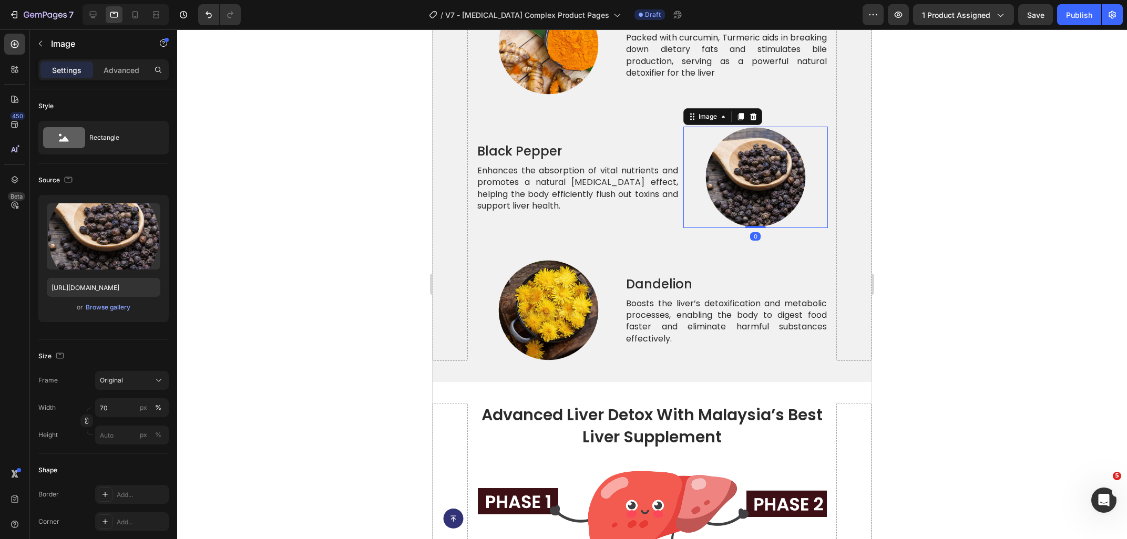
click at [761, 180] on img at bounding box center [755, 177] width 101 height 101
click at [109, 283] on input "[URL][DOMAIN_NAME]" at bounding box center [104, 287] width 114 height 19
click at [131, 16] on icon at bounding box center [135, 14] width 11 height 11
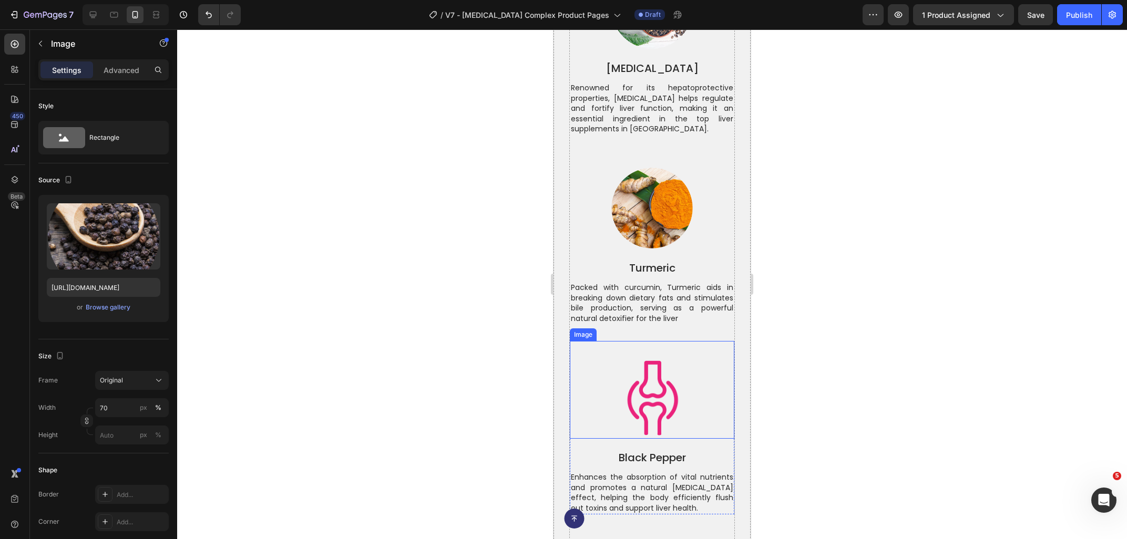
scroll to position [2178, 0]
click at [637, 418] on img at bounding box center [652, 399] width 82 height 82
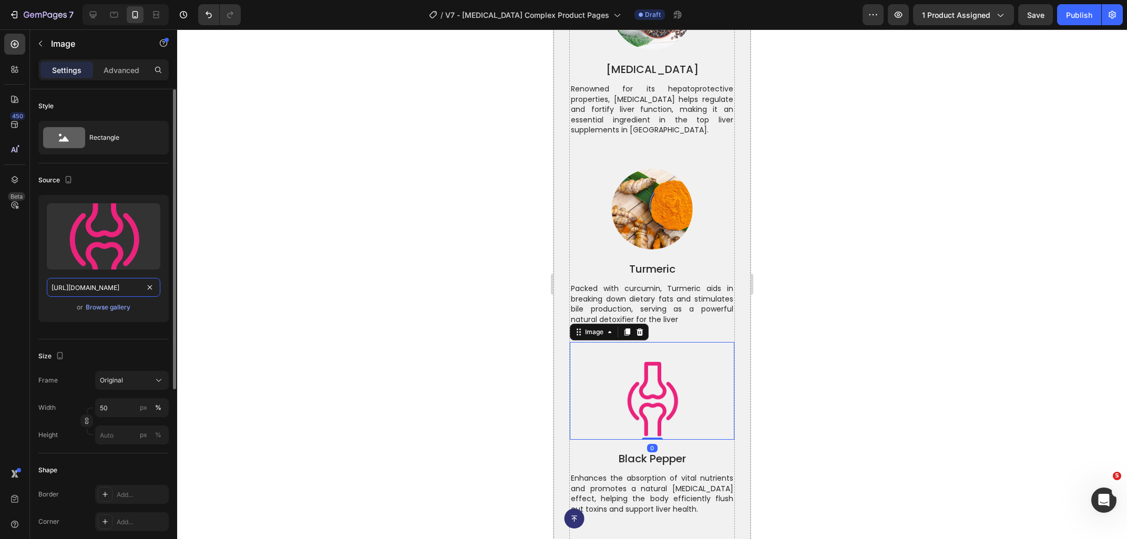
click at [126, 284] on input "[URL][DOMAIN_NAME]" at bounding box center [104, 287] width 114 height 19
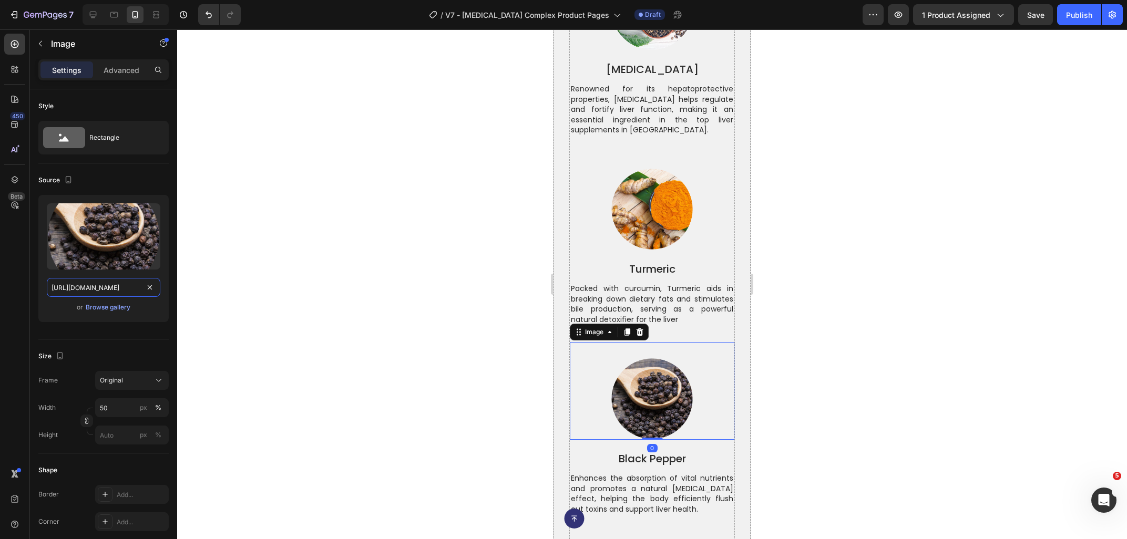
type input "[URL][DOMAIN_NAME]"
drag, startPoint x: 399, startPoint y: 343, endPoint x: 539, endPoint y: 372, distance: 142.7
click at [402, 344] on div at bounding box center [652, 284] width 950 height 510
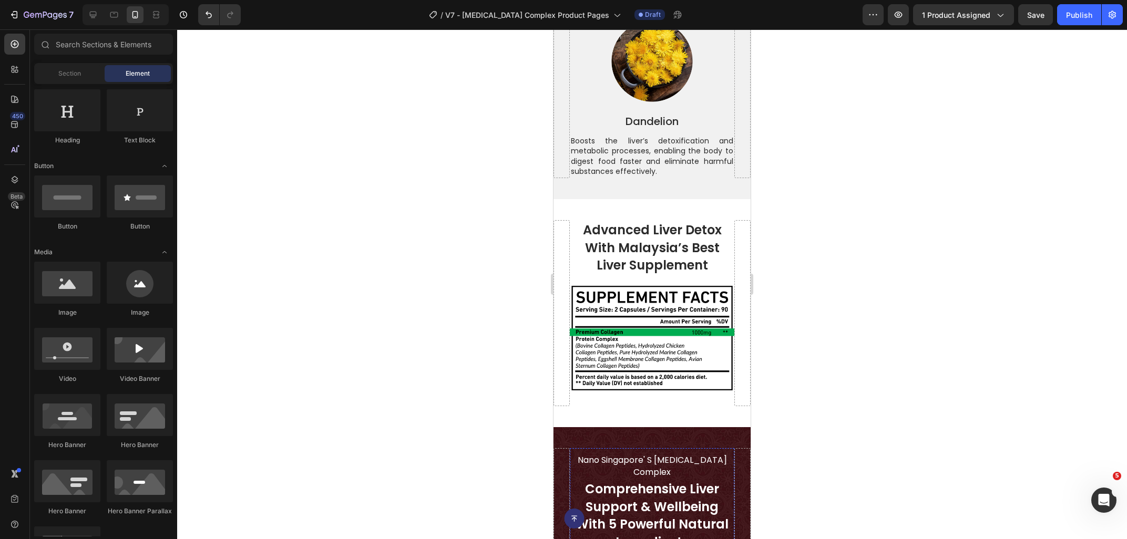
scroll to position [2684, 0]
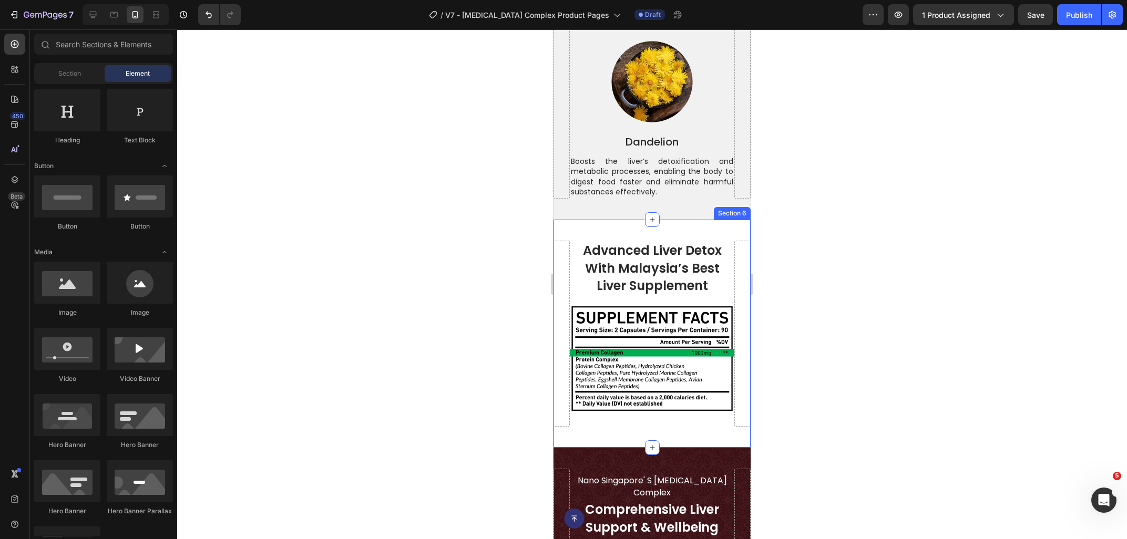
click at [567, 228] on div "advanced liver detox with malaysia’s best liver supplement Heading Image Image …" at bounding box center [651, 334] width 197 height 228
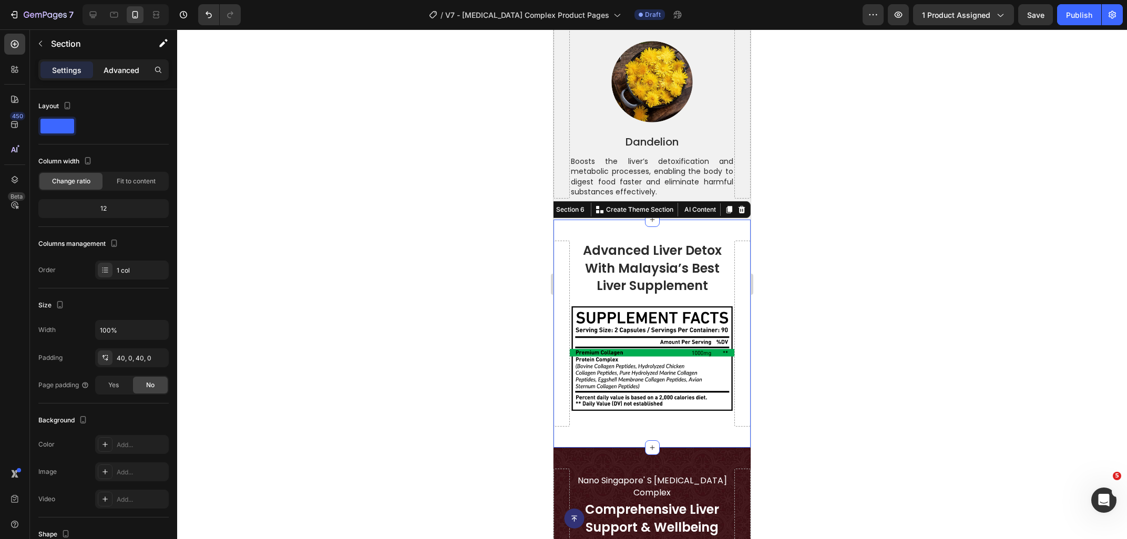
click at [126, 69] on p "Advanced" at bounding box center [122, 70] width 36 height 11
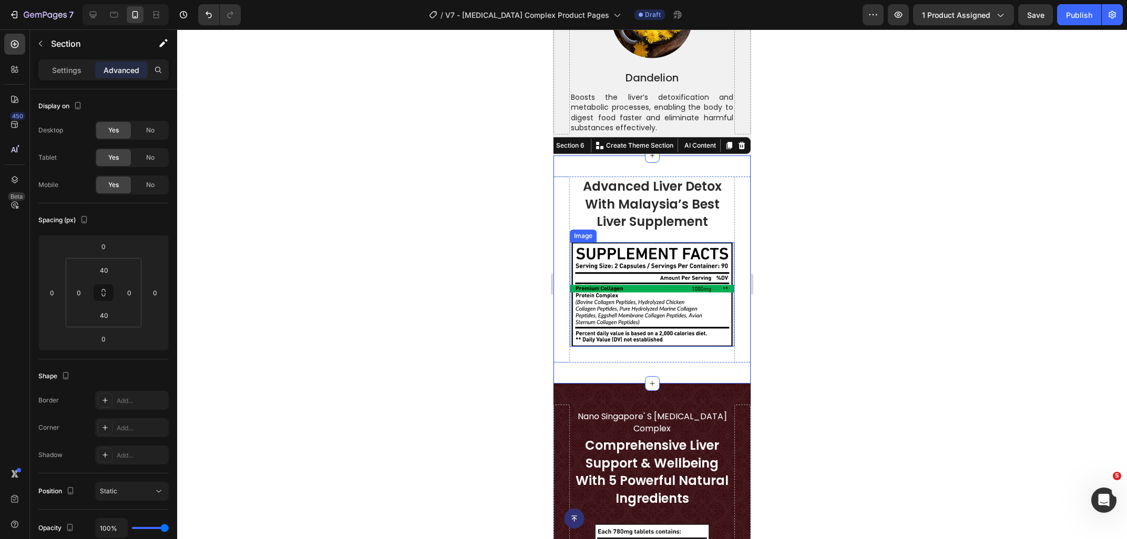
scroll to position [2853, 0]
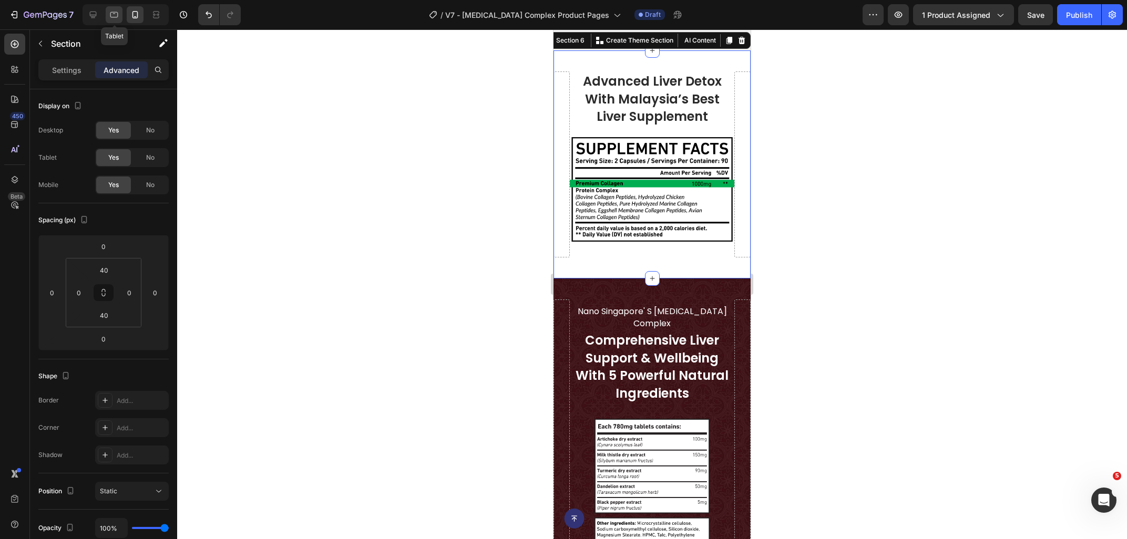
click at [114, 15] on icon at bounding box center [114, 14] width 11 height 11
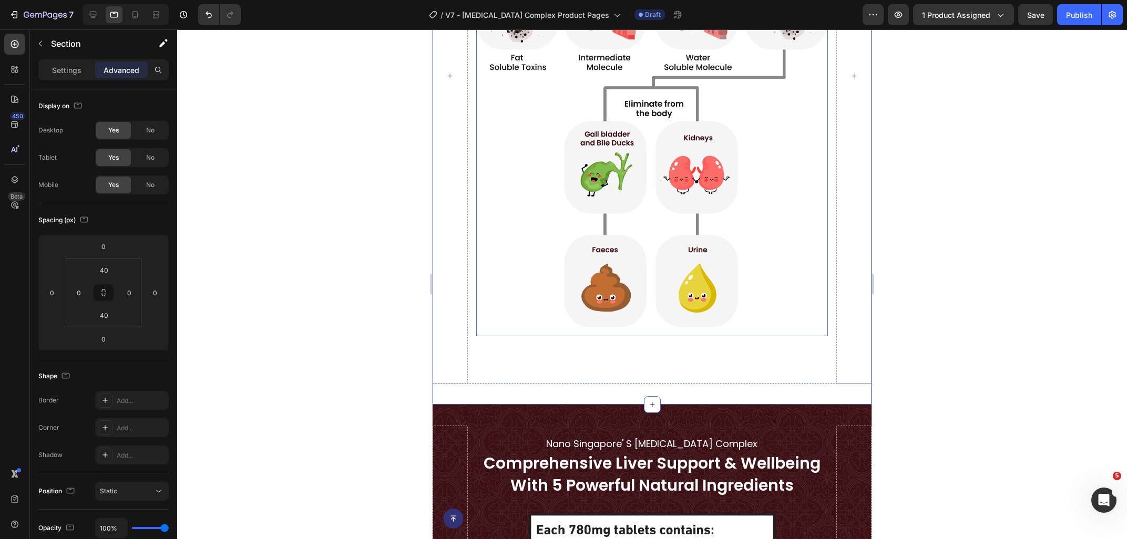
scroll to position [2824, 0]
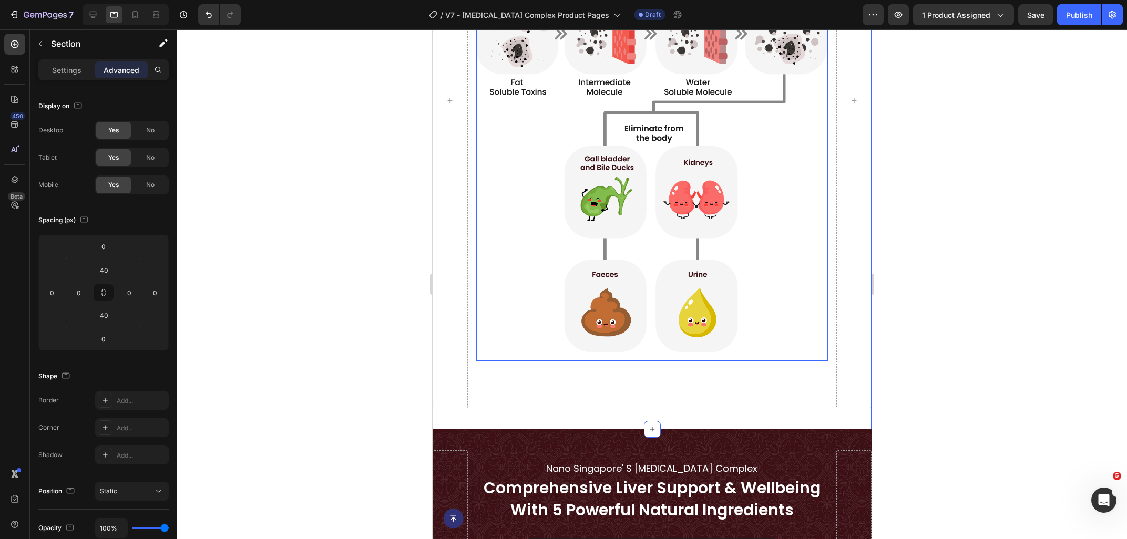
click at [657, 220] on img at bounding box center [652, 108] width 352 height 506
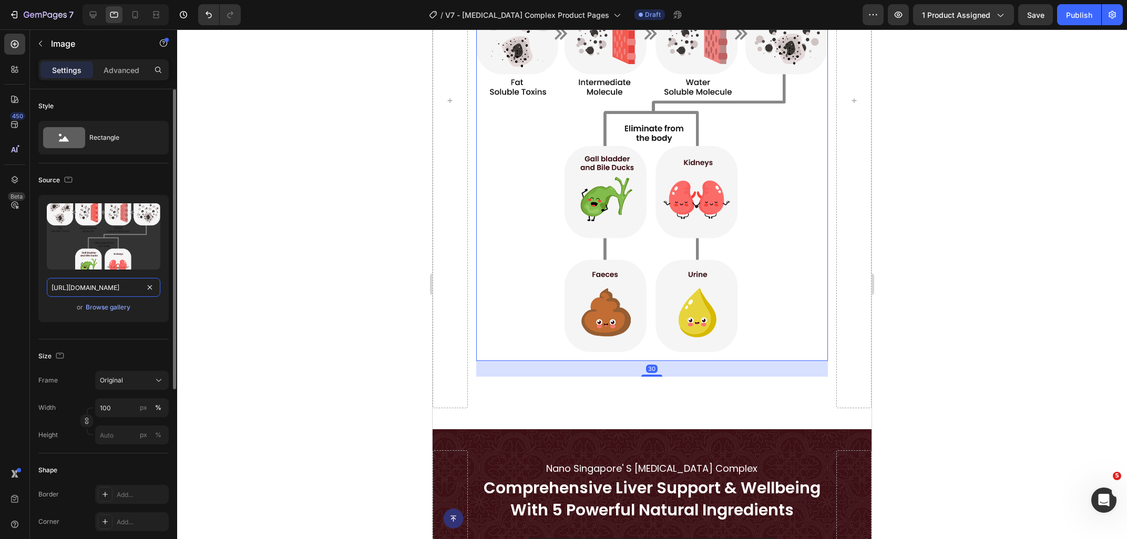
click at [100, 291] on input "[URL][DOMAIN_NAME]" at bounding box center [104, 287] width 114 height 19
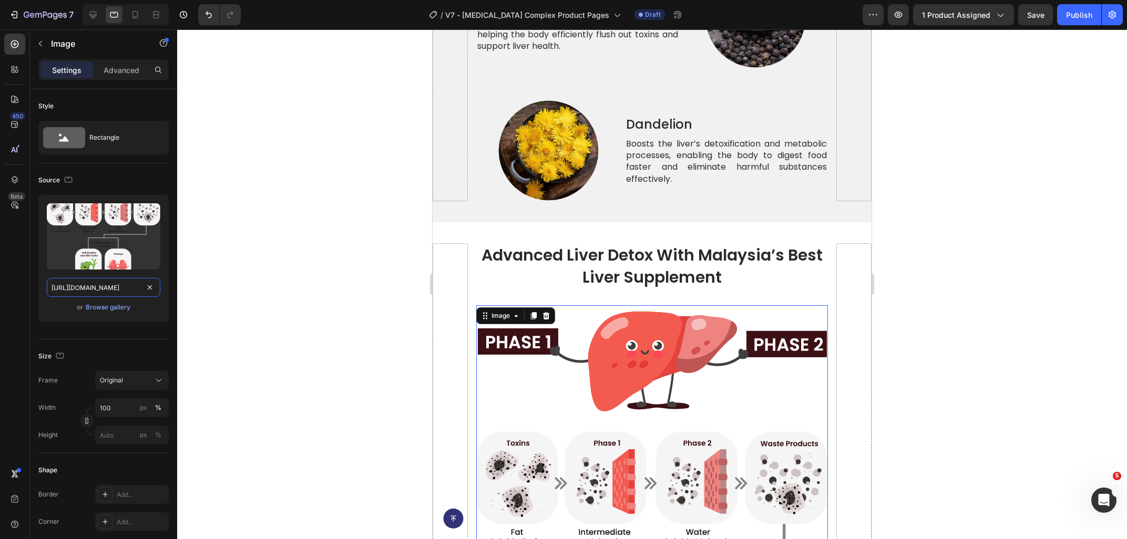
scroll to position [2374, 0]
click at [129, 19] on div at bounding box center [135, 14] width 17 height 17
type input "50"
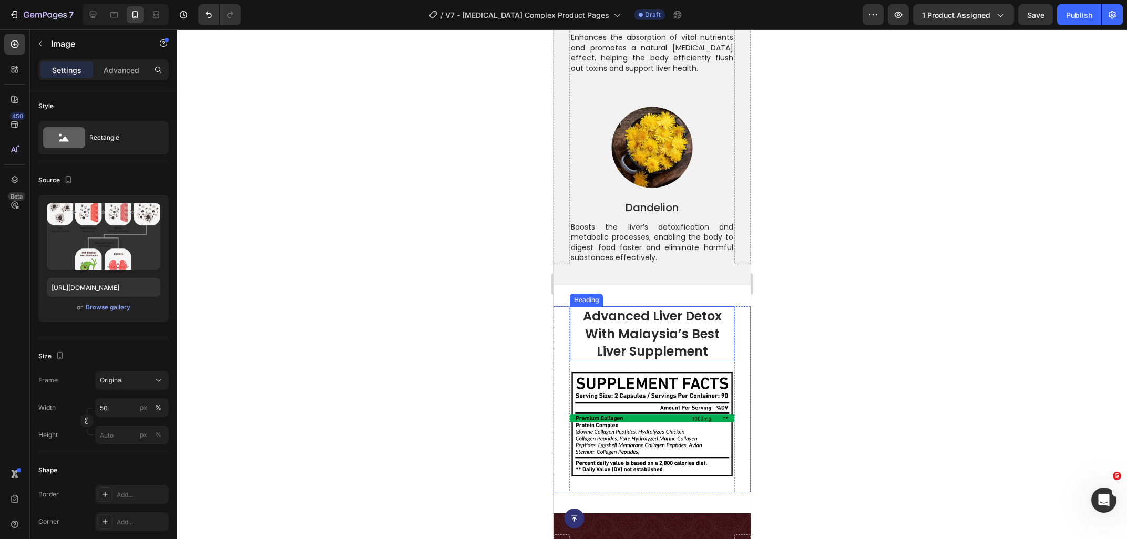
scroll to position [2900, 0]
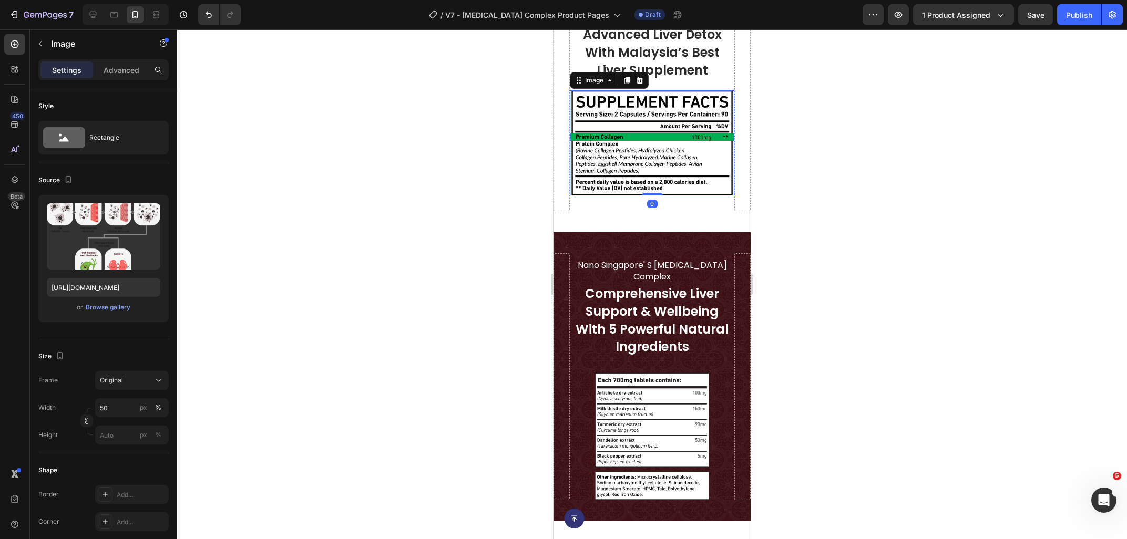
click at [655, 165] on img at bounding box center [652, 142] width 164 height 105
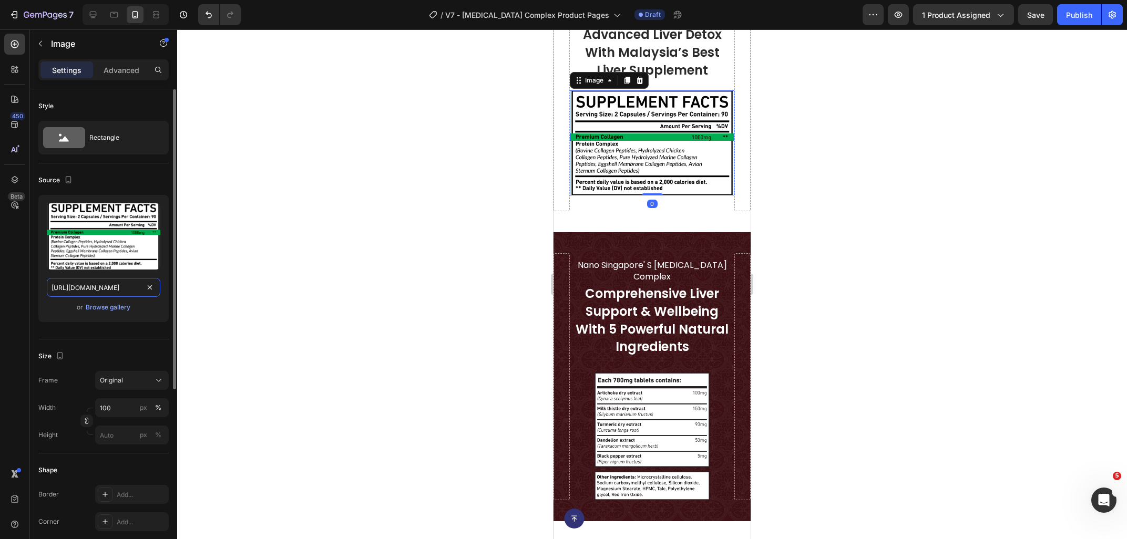
click at [110, 287] on input "[URL][DOMAIN_NAME]" at bounding box center [104, 287] width 114 height 19
type input "[URL][DOMAIN_NAME]"
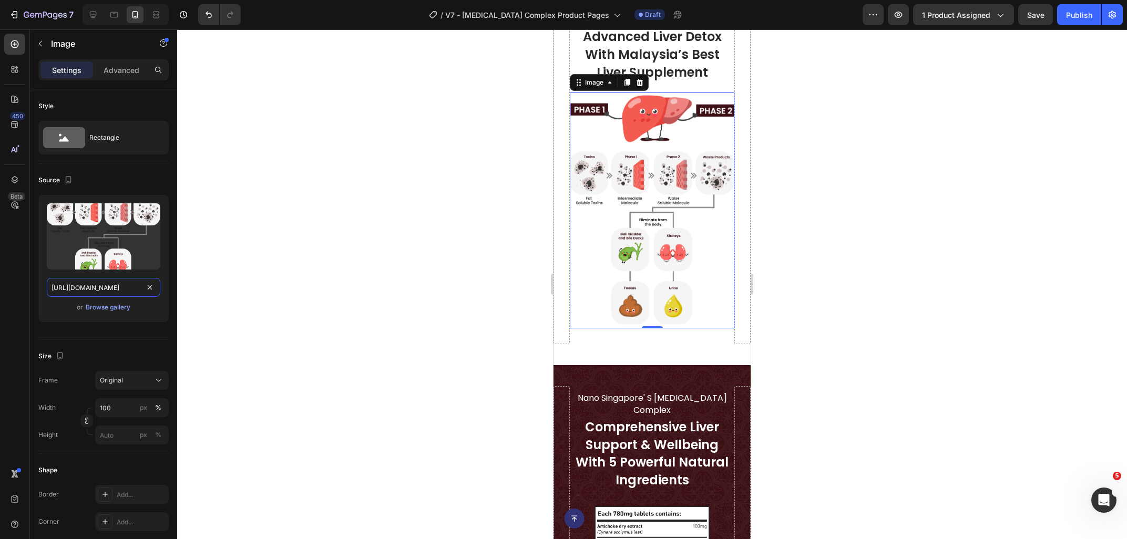
scroll to position [2797, 0]
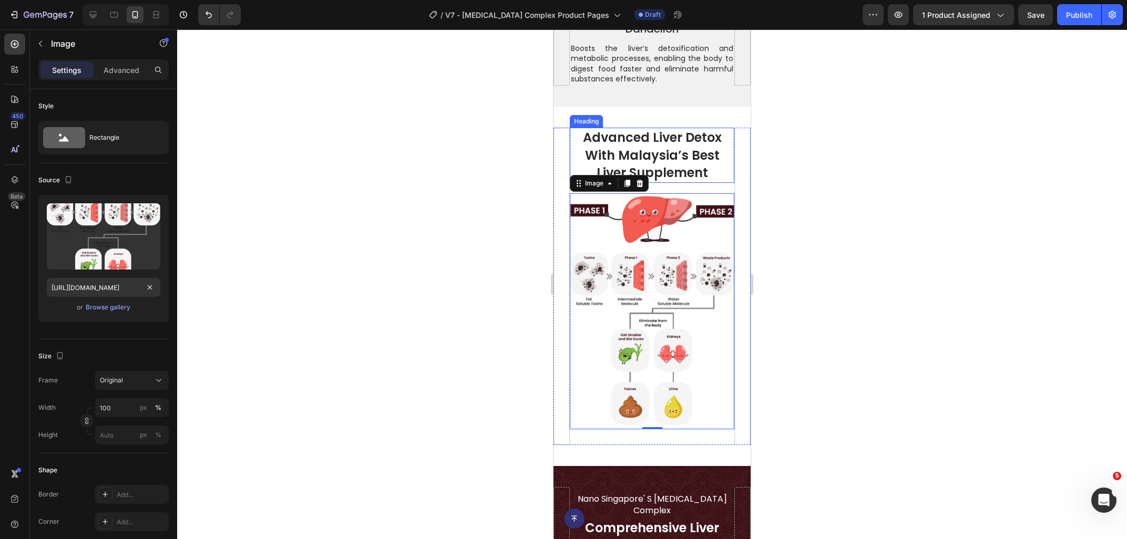
click at [663, 164] on h2 "advanced liver detox with malaysia’s best liver supplement" at bounding box center [652, 155] width 164 height 55
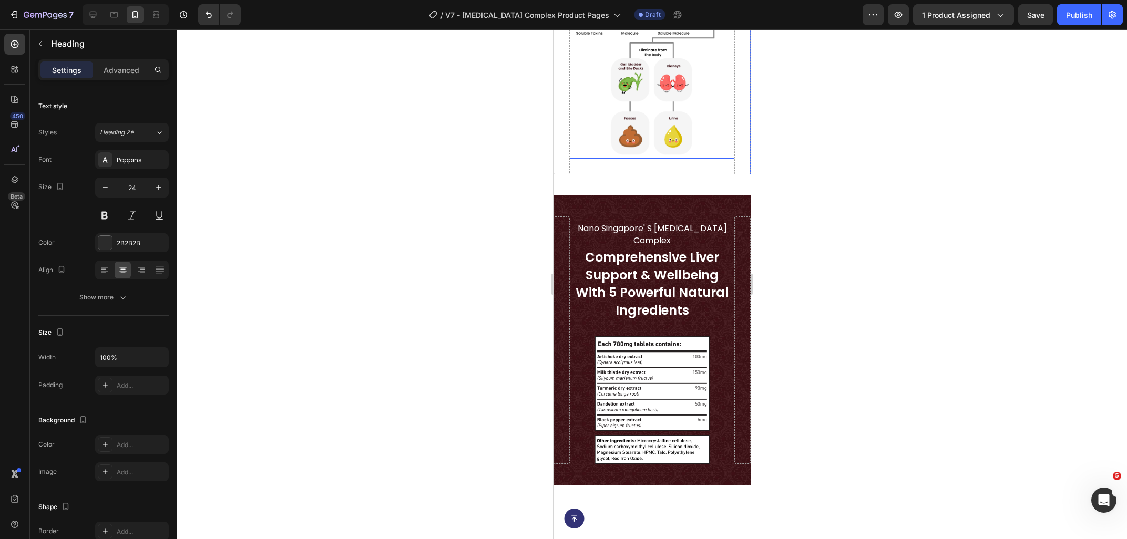
scroll to position [3079, 0]
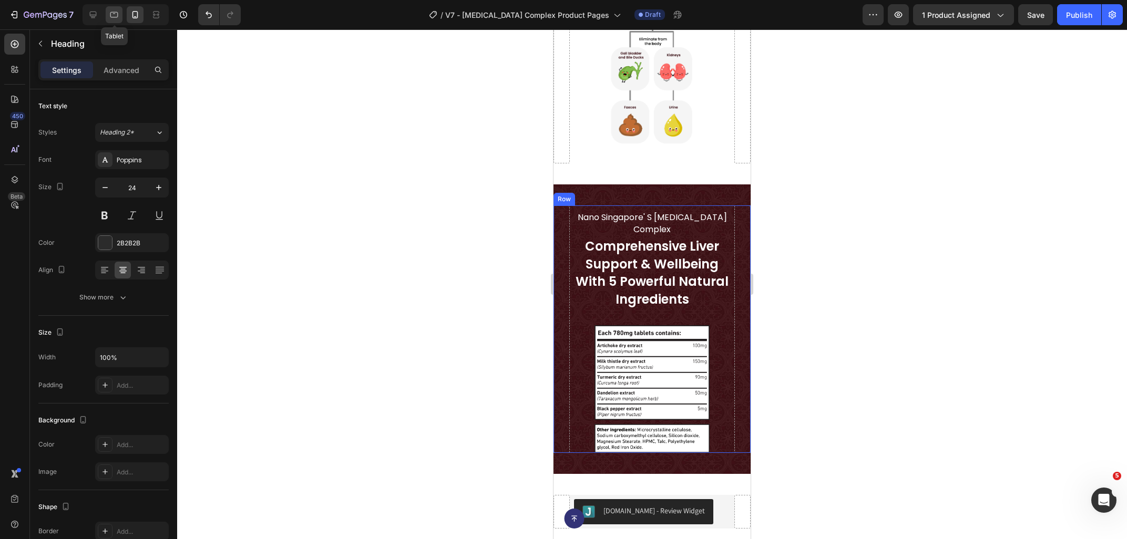
click at [108, 17] on div at bounding box center [114, 14] width 17 height 17
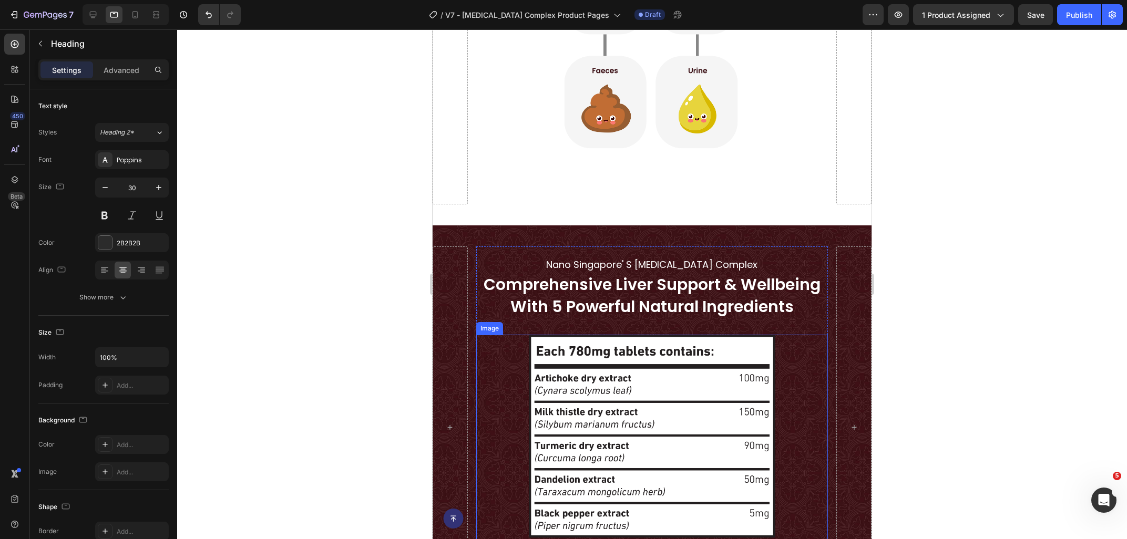
scroll to position [3376, 0]
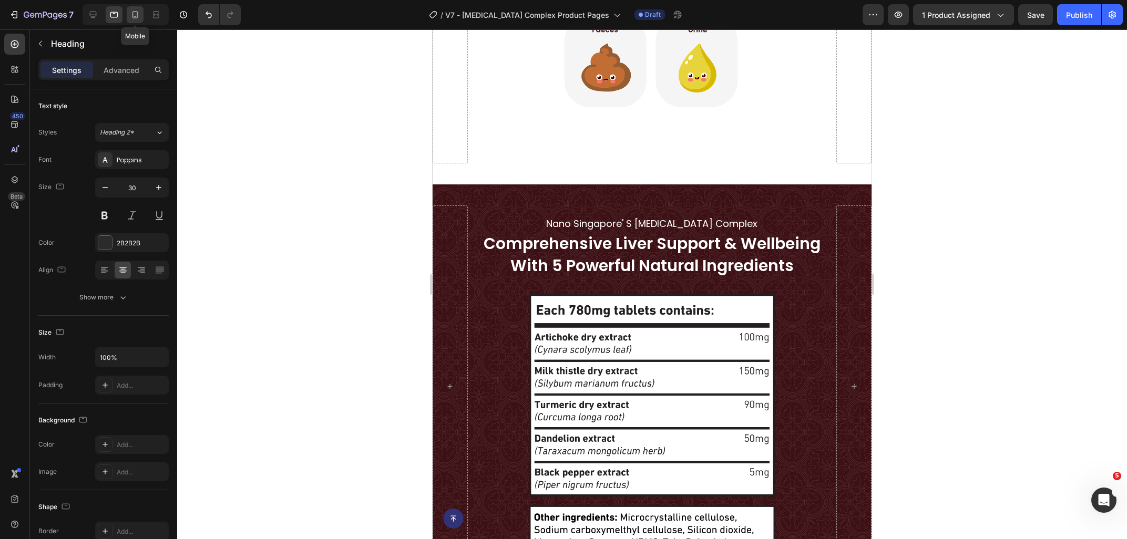
click at [132, 16] on icon at bounding box center [135, 14] width 11 height 11
type input "24"
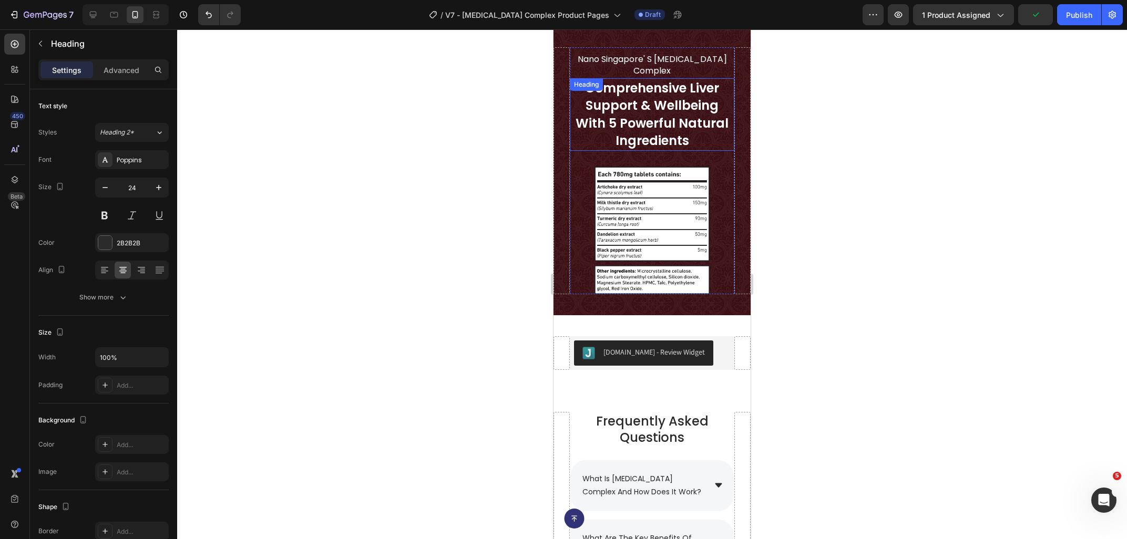
scroll to position [3149, 0]
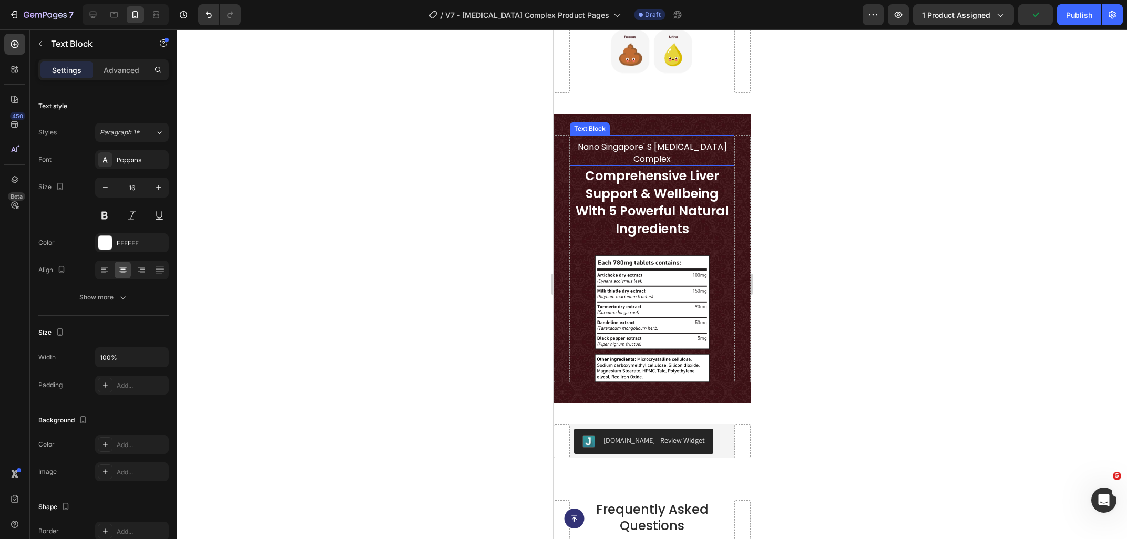
click at [637, 151] on p "nano singapore' s [MEDICAL_DATA] complex" at bounding box center [652, 153] width 162 height 24
click at [654, 211] on h2 "comprehensive liver support & wellbeing with 5 powerful natural ingredients" at bounding box center [652, 202] width 164 height 73
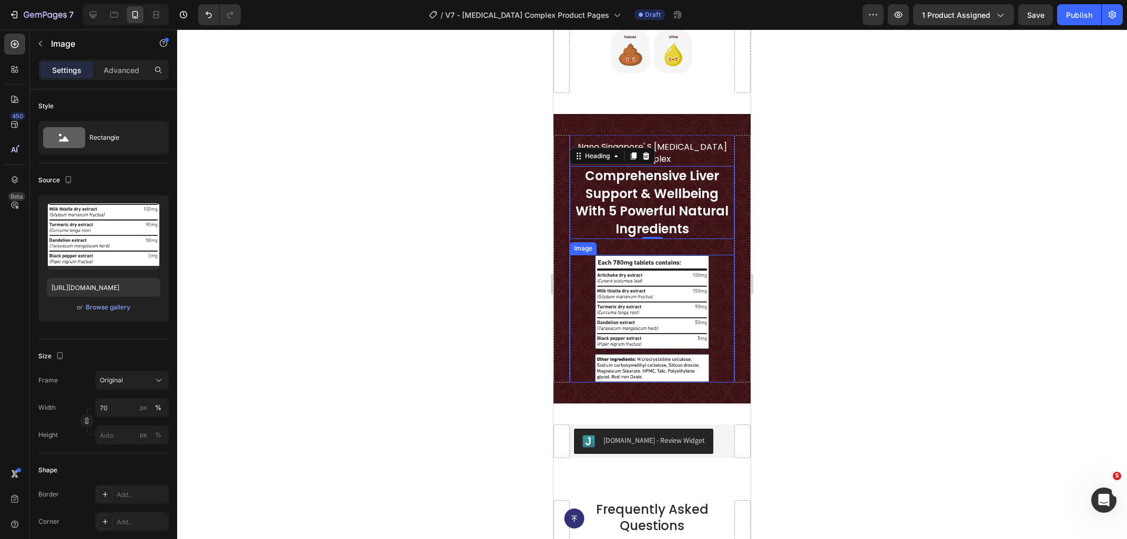
click at [636, 343] on img at bounding box center [651, 319] width 115 height 128
click at [126, 74] on p "Advanced" at bounding box center [122, 70] width 36 height 11
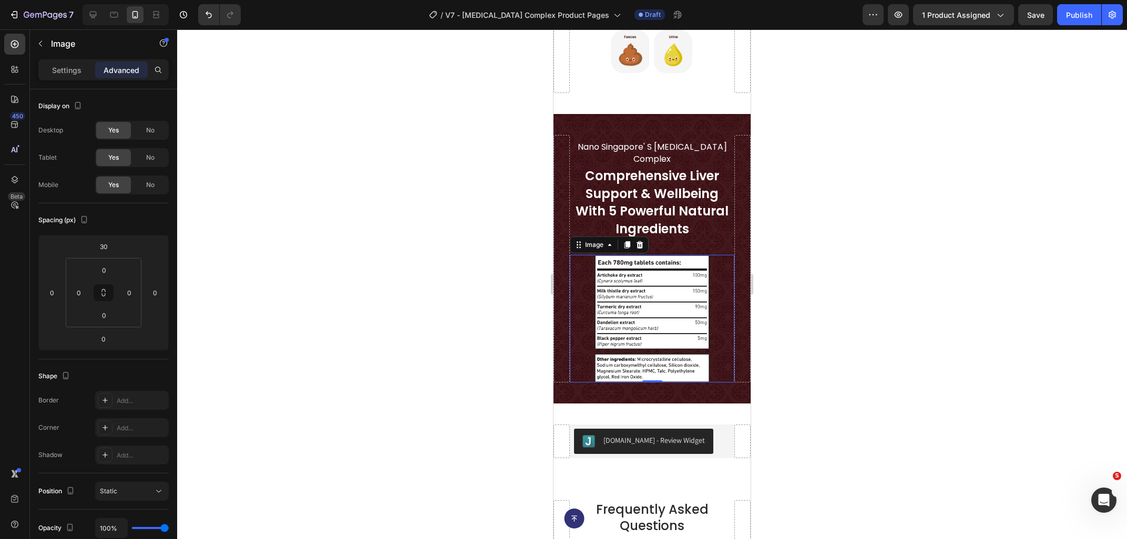
click at [673, 338] on img at bounding box center [651, 319] width 115 height 128
click at [607, 331] on img at bounding box center [651, 319] width 115 height 128
click at [45, 70] on div "Settings" at bounding box center [66, 69] width 53 height 17
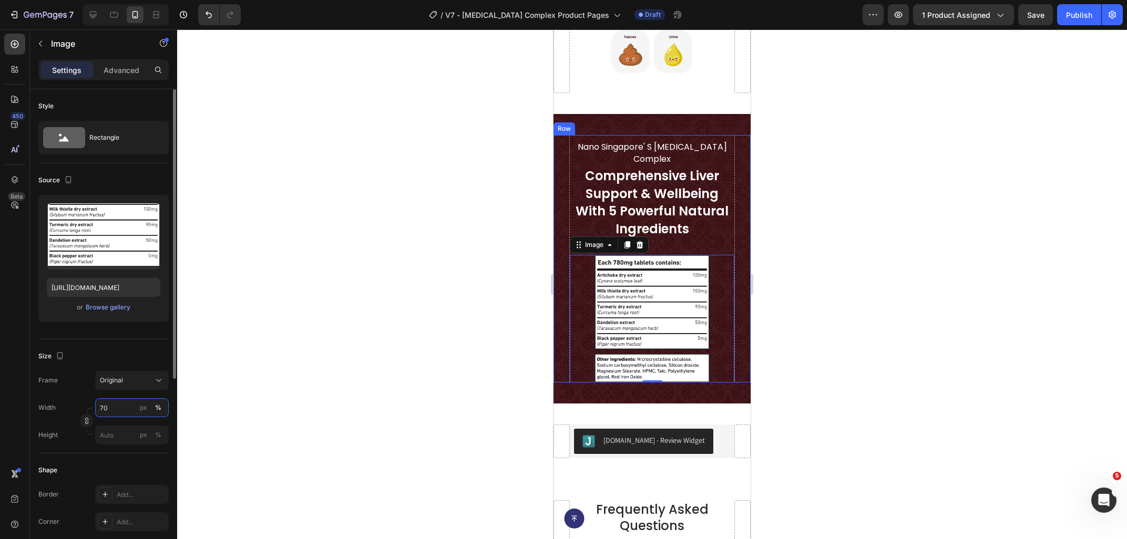
click at [124, 405] on input "70" at bounding box center [132, 407] width 74 height 19
click at [118, 429] on p "Full 100%" at bounding box center [129, 432] width 61 height 9
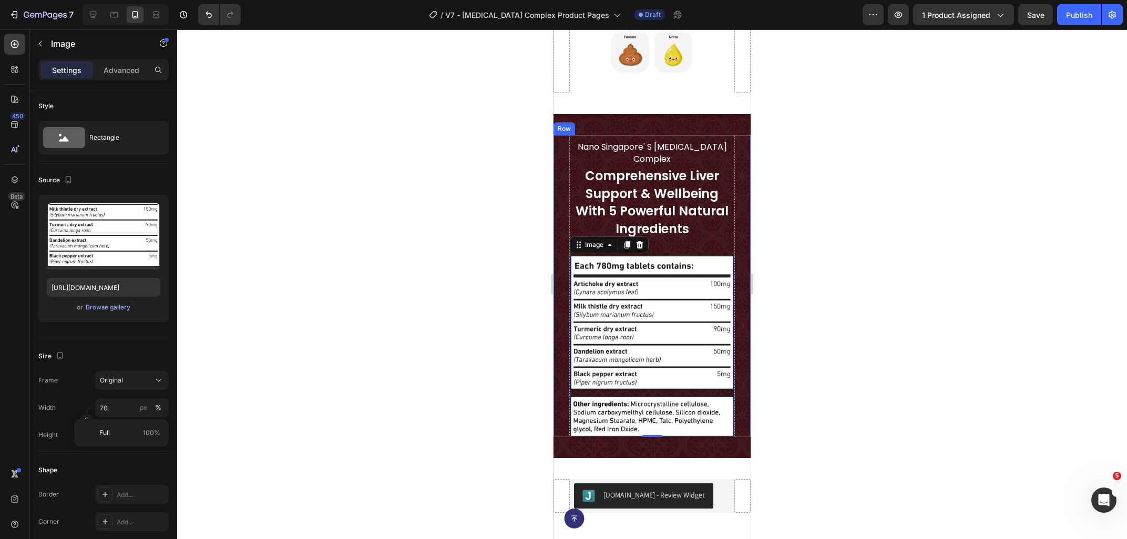
type input "100"
click at [1026, 307] on div at bounding box center [652, 284] width 950 height 510
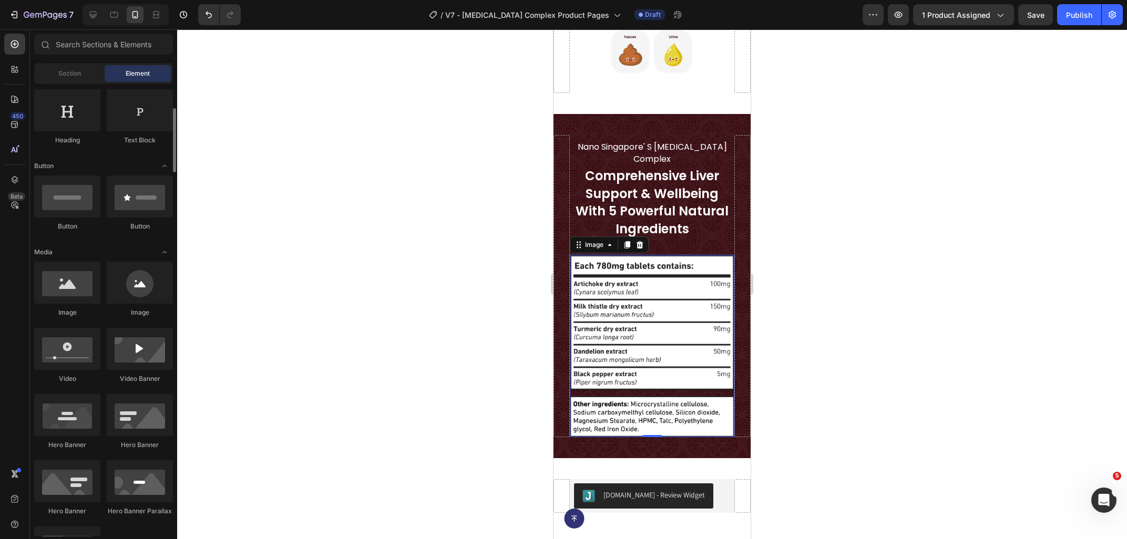
scroll to position [170, 0]
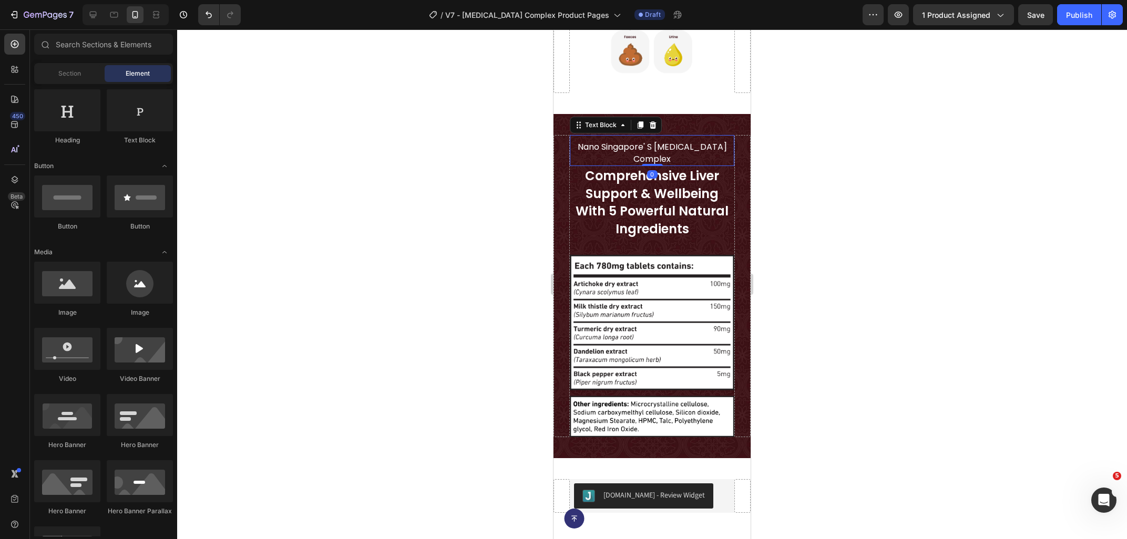
click at [652, 157] on p "nano singapore' s [MEDICAL_DATA] complex" at bounding box center [652, 153] width 162 height 24
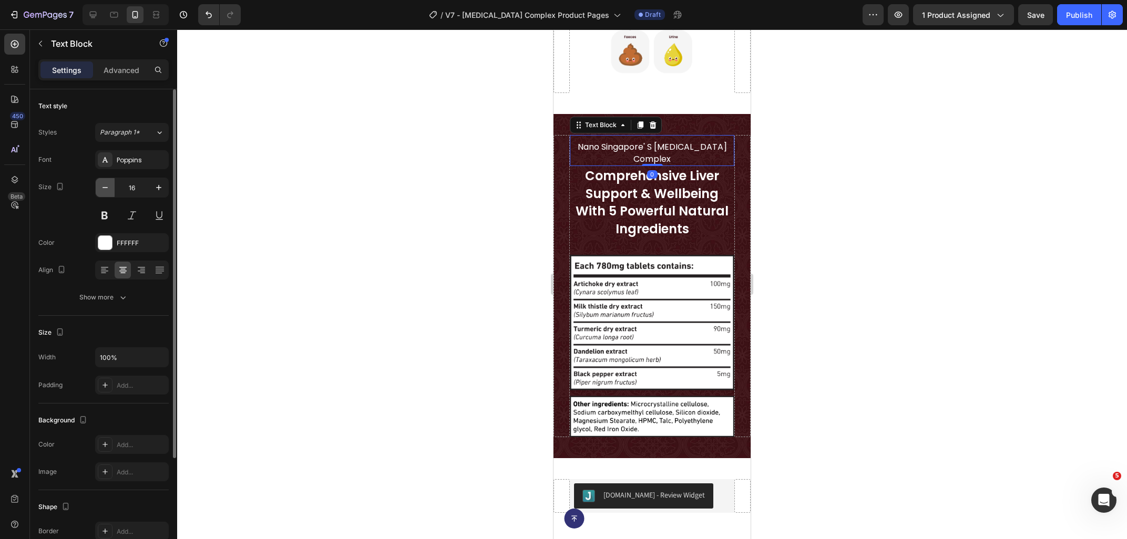
click at [111, 182] on button "button" at bounding box center [105, 187] width 19 height 19
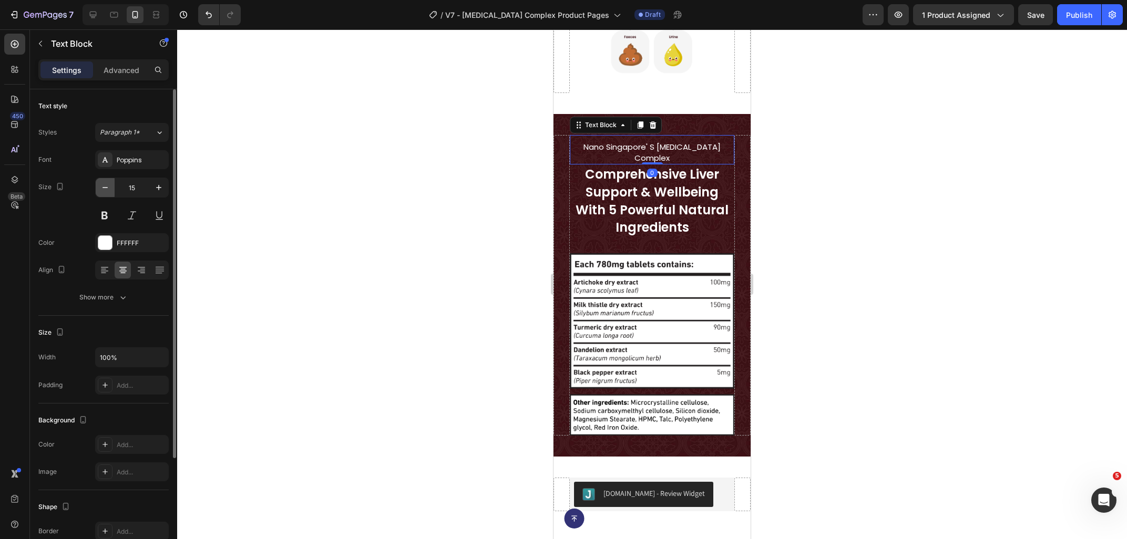
click at [111, 182] on button "button" at bounding box center [105, 187] width 19 height 19
type input "14"
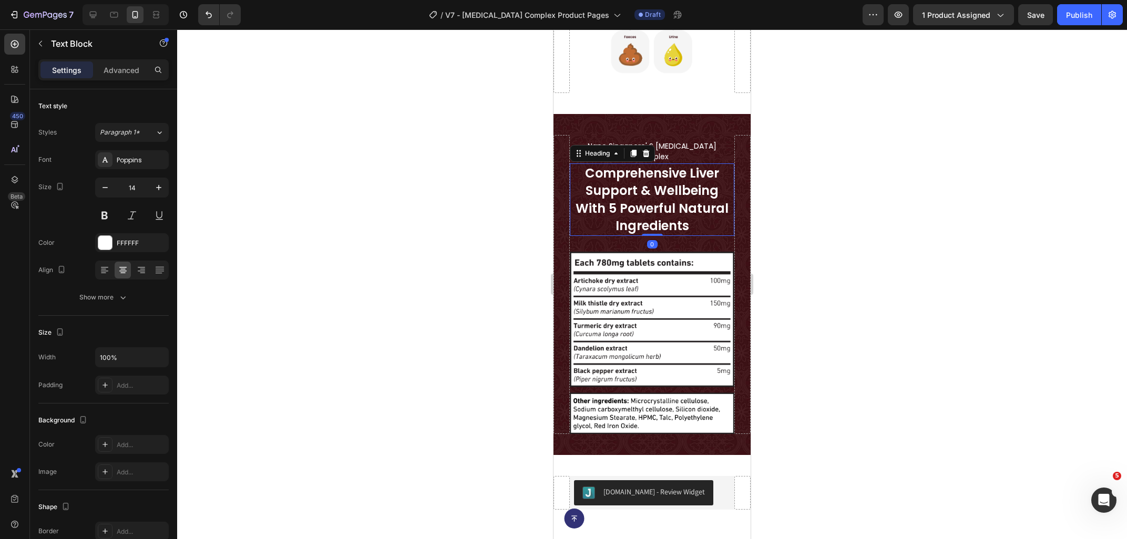
drag, startPoint x: 669, startPoint y: 198, endPoint x: 1314, endPoint y: 221, distance: 645.2
click at [669, 198] on h2 "comprehensive liver support & wellbeing with 5 powerful natural ingredients" at bounding box center [652, 199] width 164 height 73
click at [878, 204] on div at bounding box center [652, 284] width 950 height 510
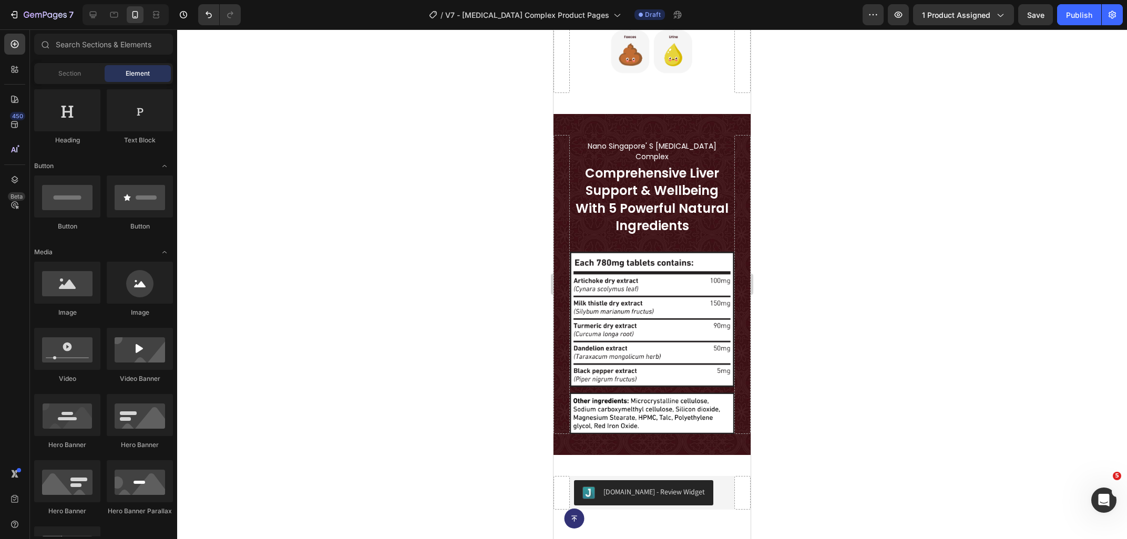
click at [877, 217] on div at bounding box center [652, 284] width 950 height 510
click at [1029, 11] on span "Save" at bounding box center [1035, 15] width 17 height 9
click at [659, 211] on h2 "comprehensive liver support & wellbeing with 5 powerful natural ingredients" at bounding box center [652, 199] width 164 height 73
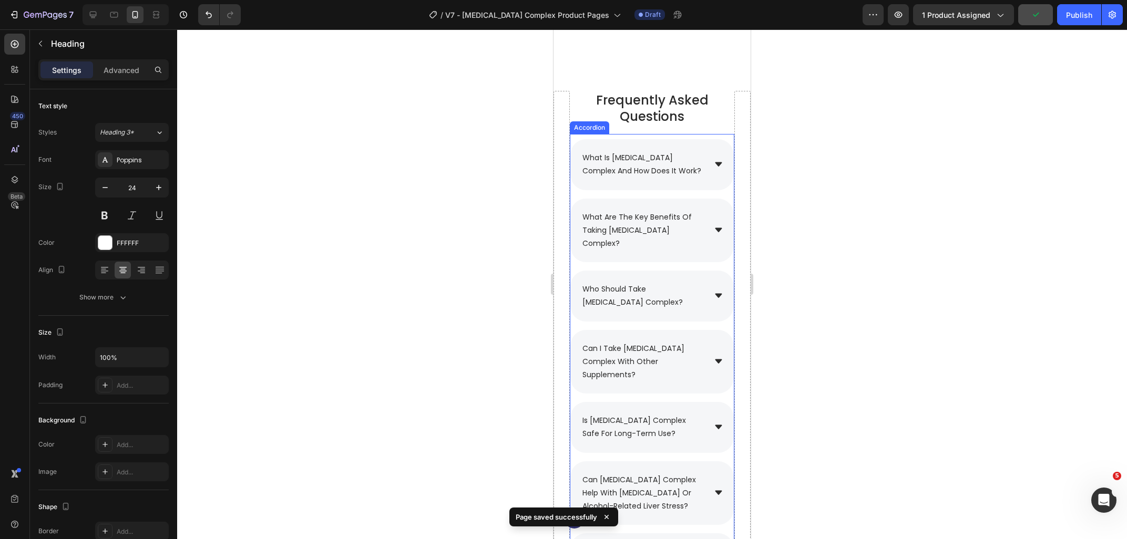
scroll to position [3826, 0]
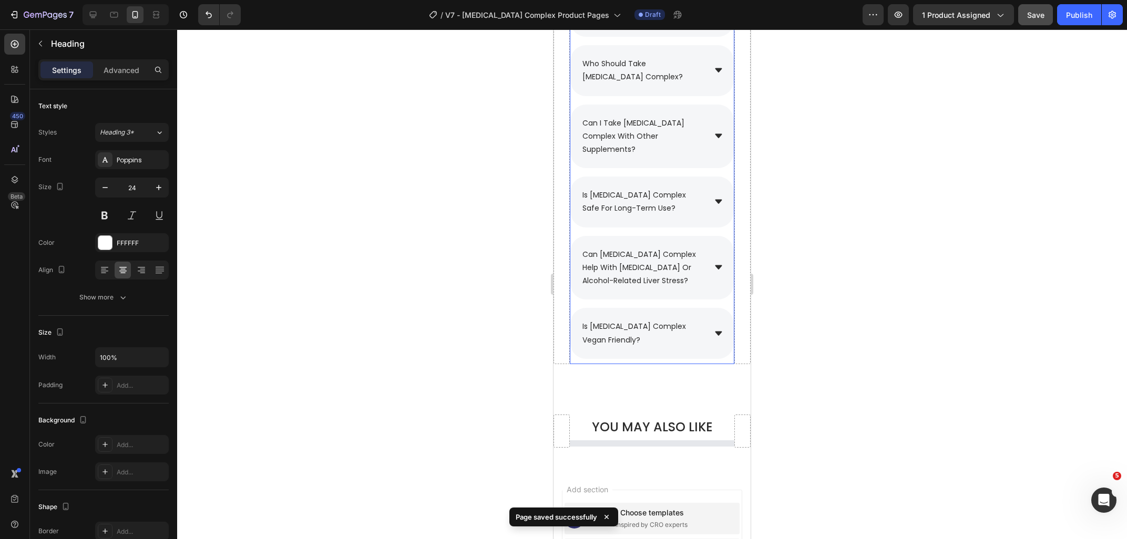
click at [647, 320] on p "is [MEDICAL_DATA] complex vegan friendly?" at bounding box center [642, 333] width 121 height 26
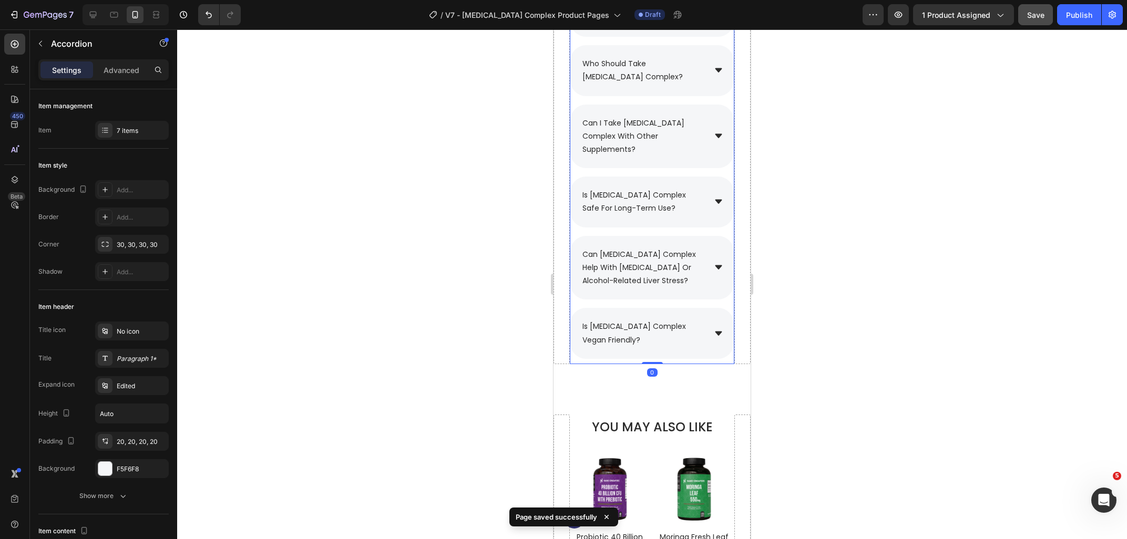
click at [717, 331] on icon at bounding box center [718, 333] width 7 height 4
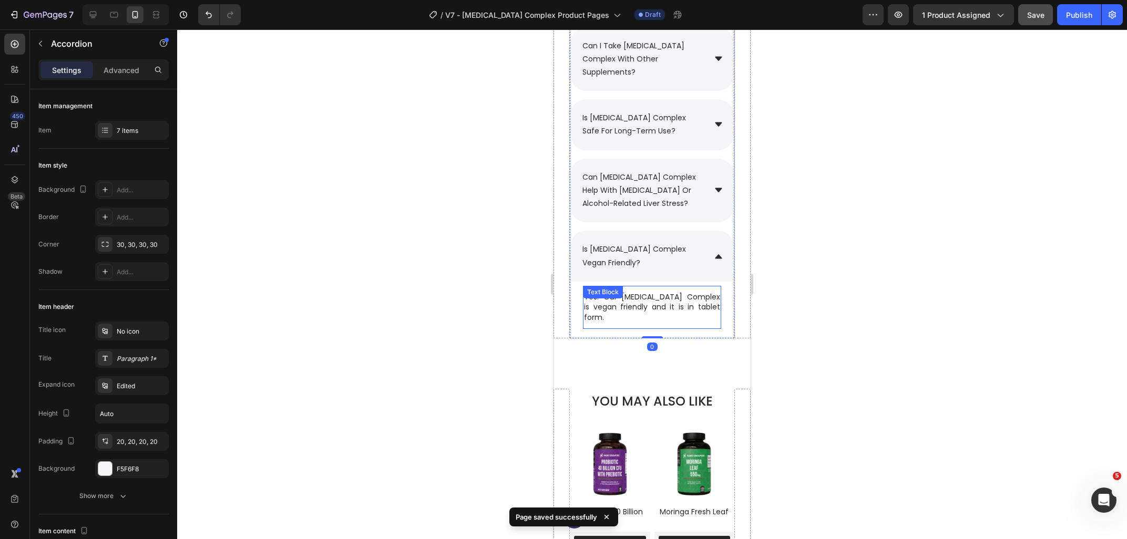
scroll to position [4015, 0]
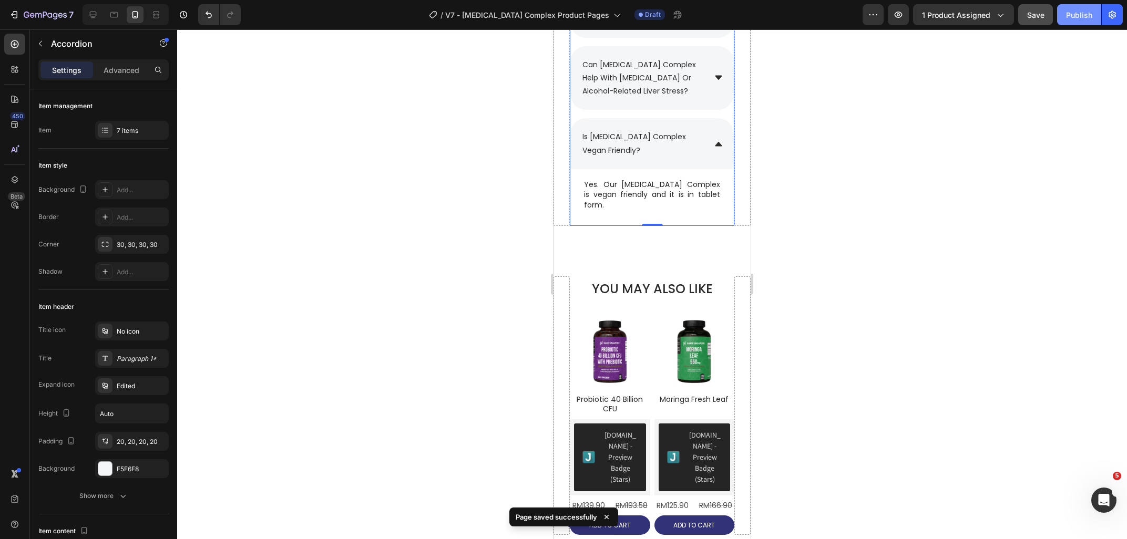
click at [1078, 13] on div "Publish" at bounding box center [1079, 14] width 26 height 11
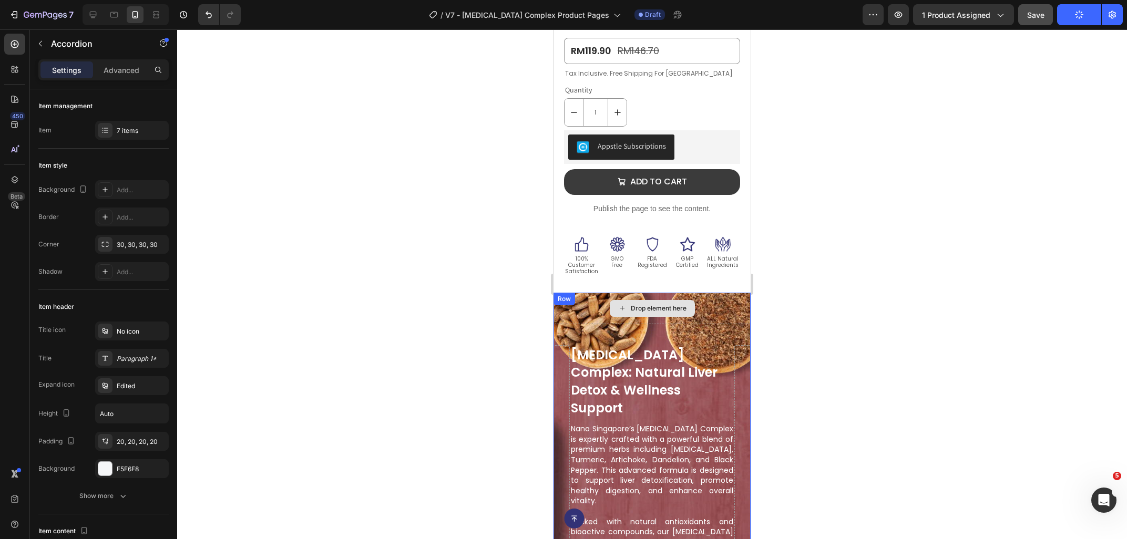
scroll to position [280, 0]
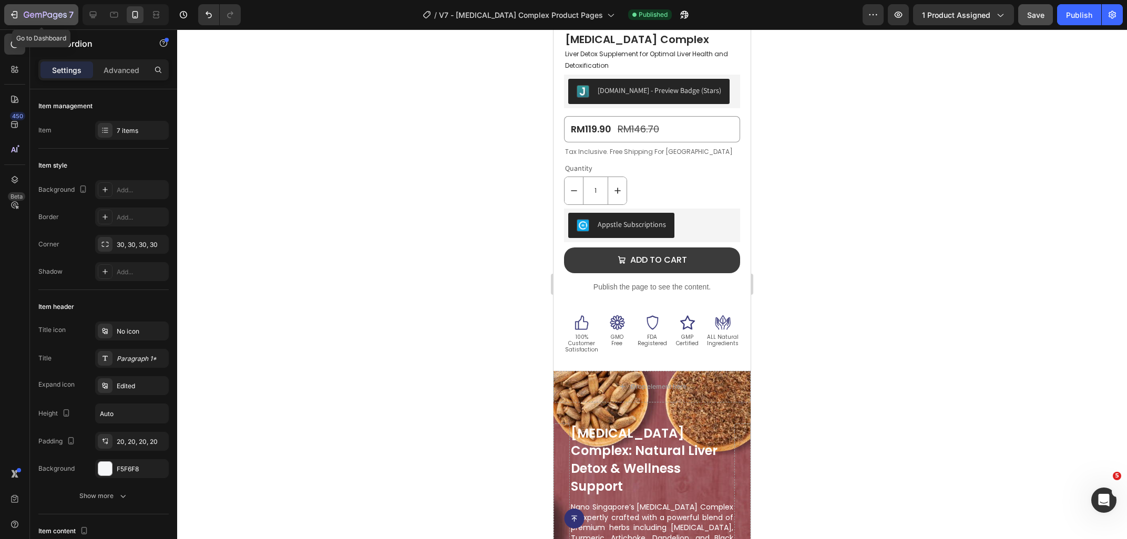
click at [46, 8] on button "7" at bounding box center [41, 14] width 74 height 21
